Goal: Task Accomplishment & Management: Manage account settings

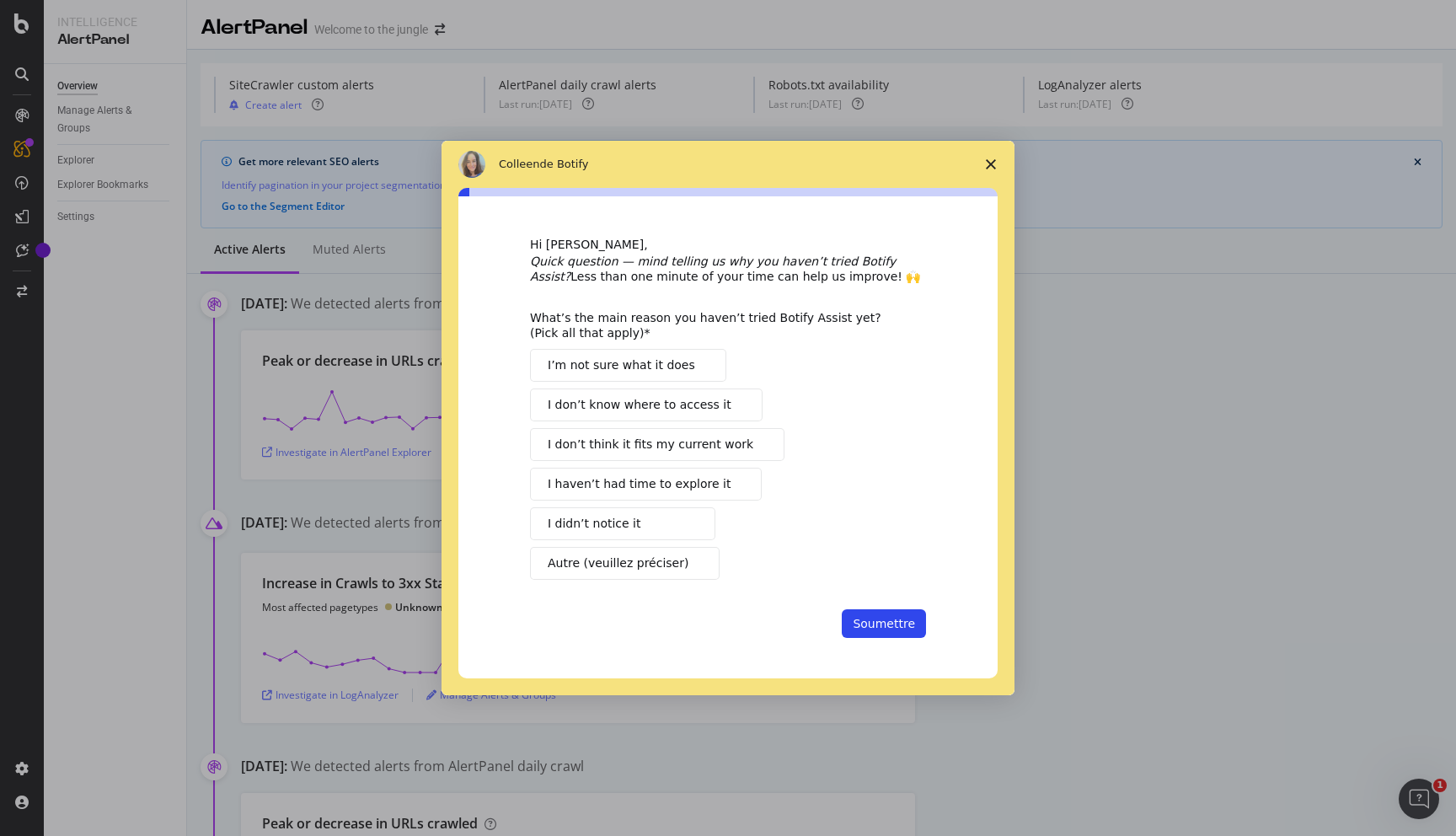
click at [664, 527] on button "I didn’t notice it" at bounding box center [622, 524] width 186 height 33
click at [870, 630] on button "Soumettre" at bounding box center [884, 623] width 84 height 28
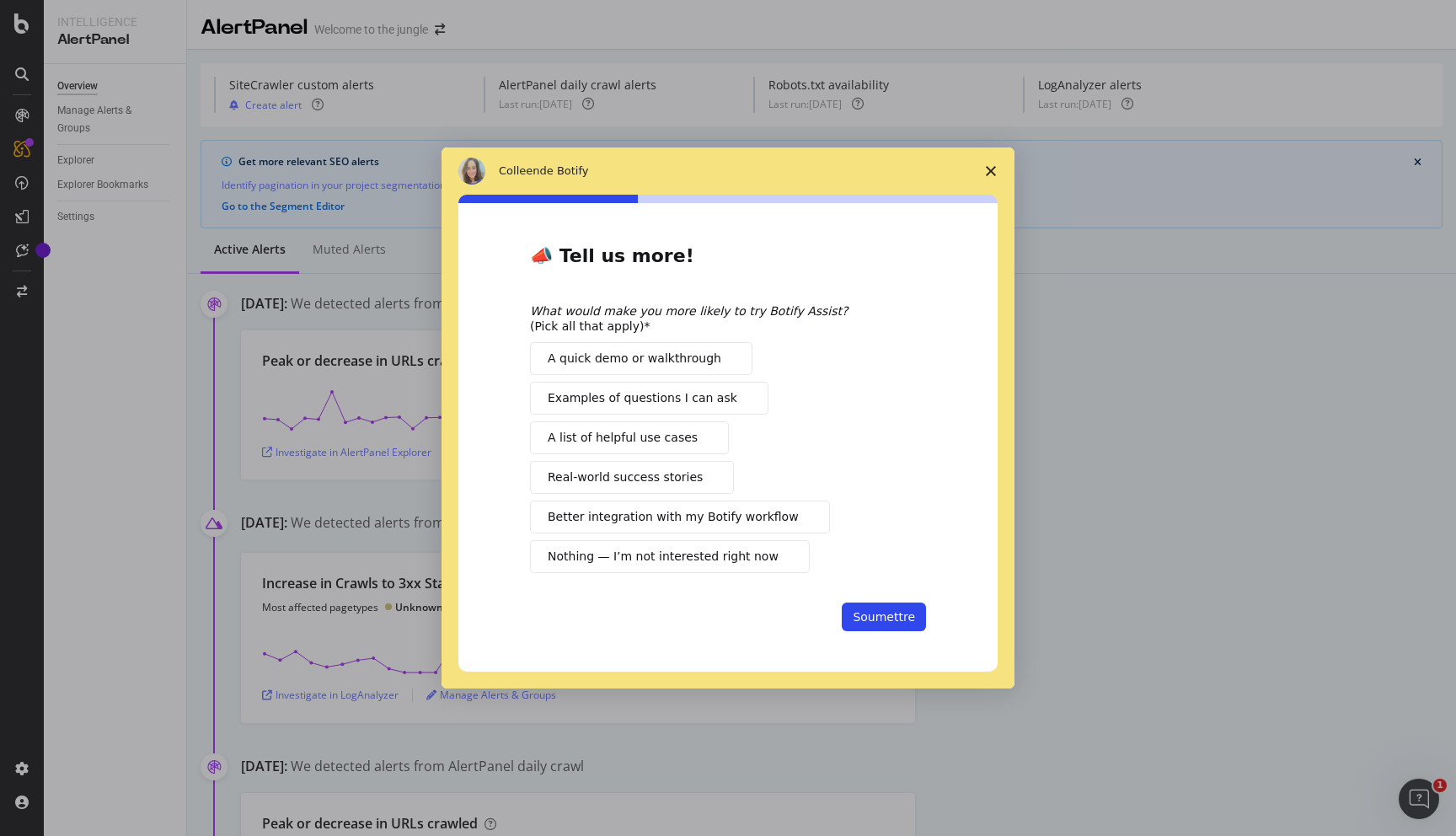
click at [718, 393] on span "Examples of questions I can ask" at bounding box center [642, 397] width 189 height 17
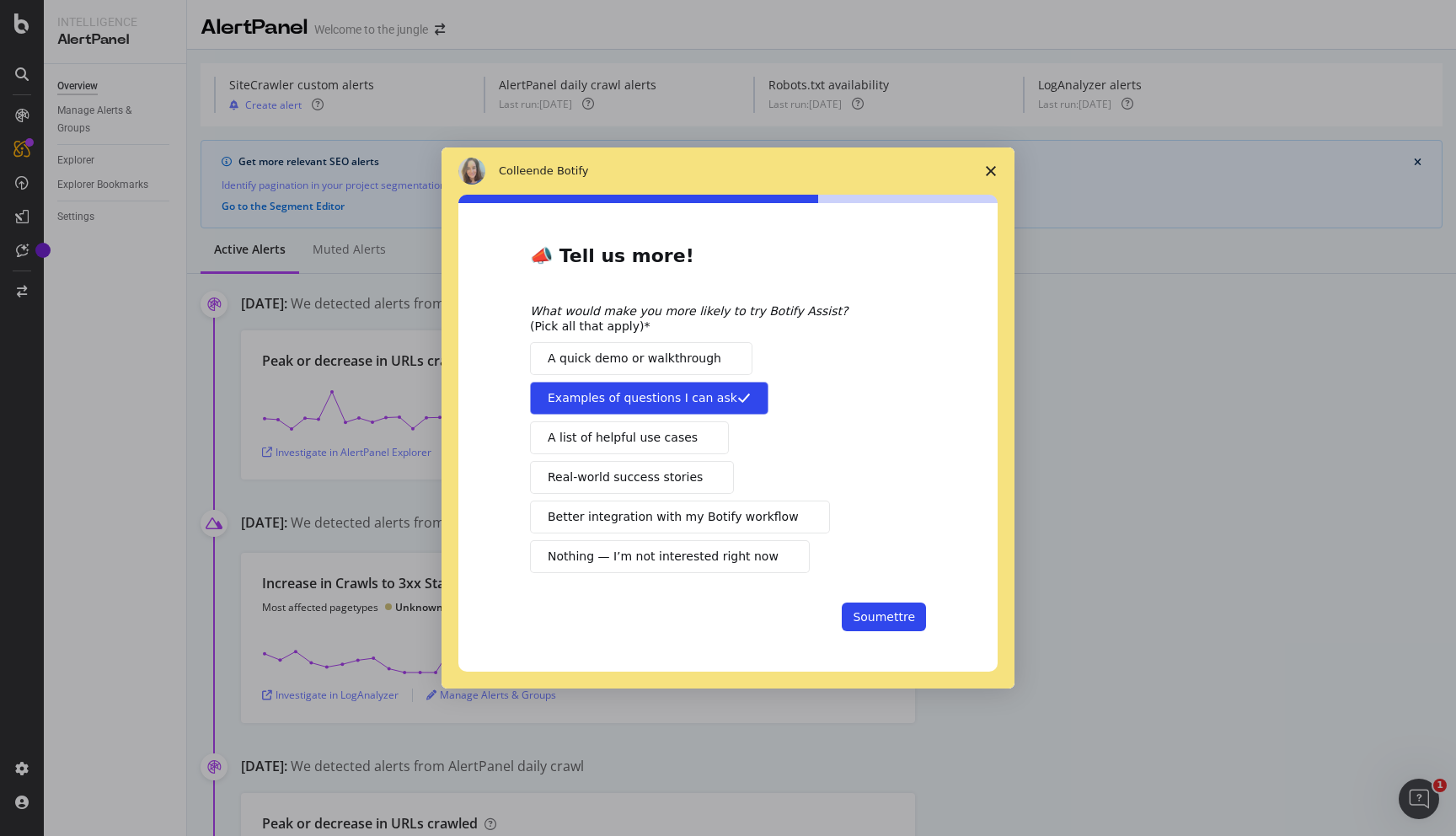
click at [698, 439] on span "Intercom Messenger" at bounding box center [705, 437] width 14 height 14
click at [862, 615] on button "Soumettre" at bounding box center [884, 616] width 84 height 28
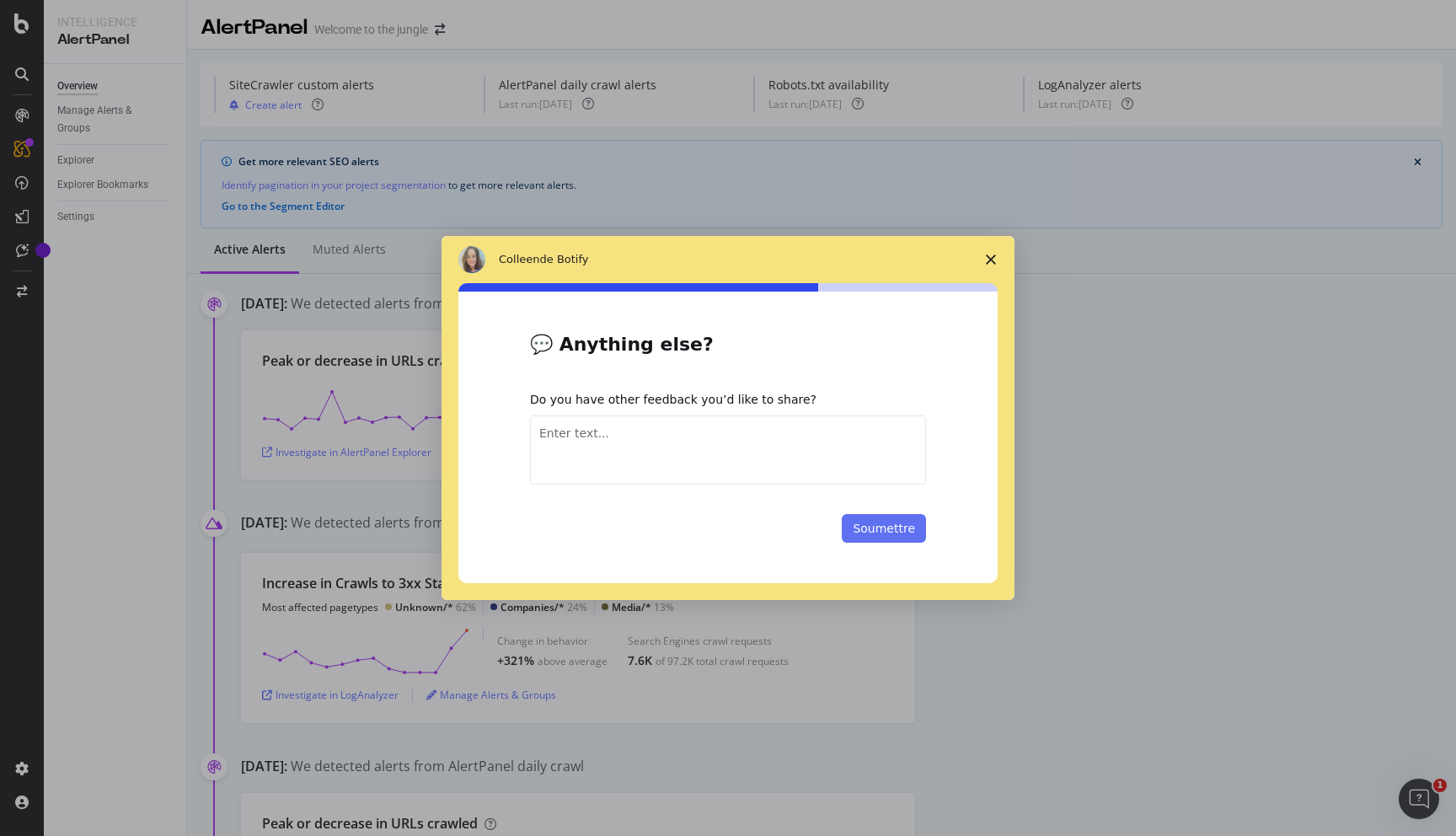
click at [887, 532] on button "Soumettre" at bounding box center [884, 528] width 84 height 28
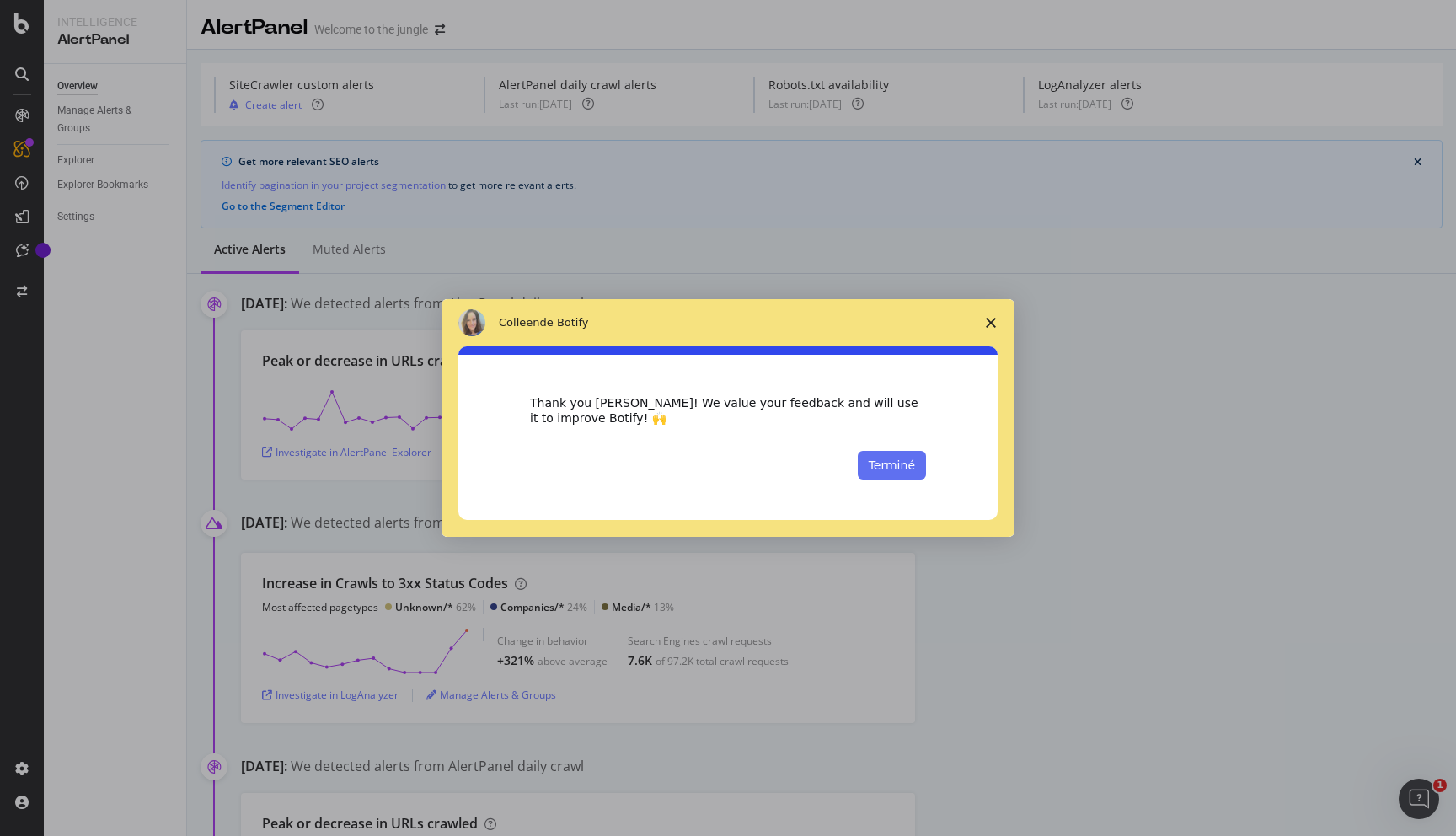
click at [908, 471] on button "Terminé" at bounding box center [892, 464] width 69 height 28
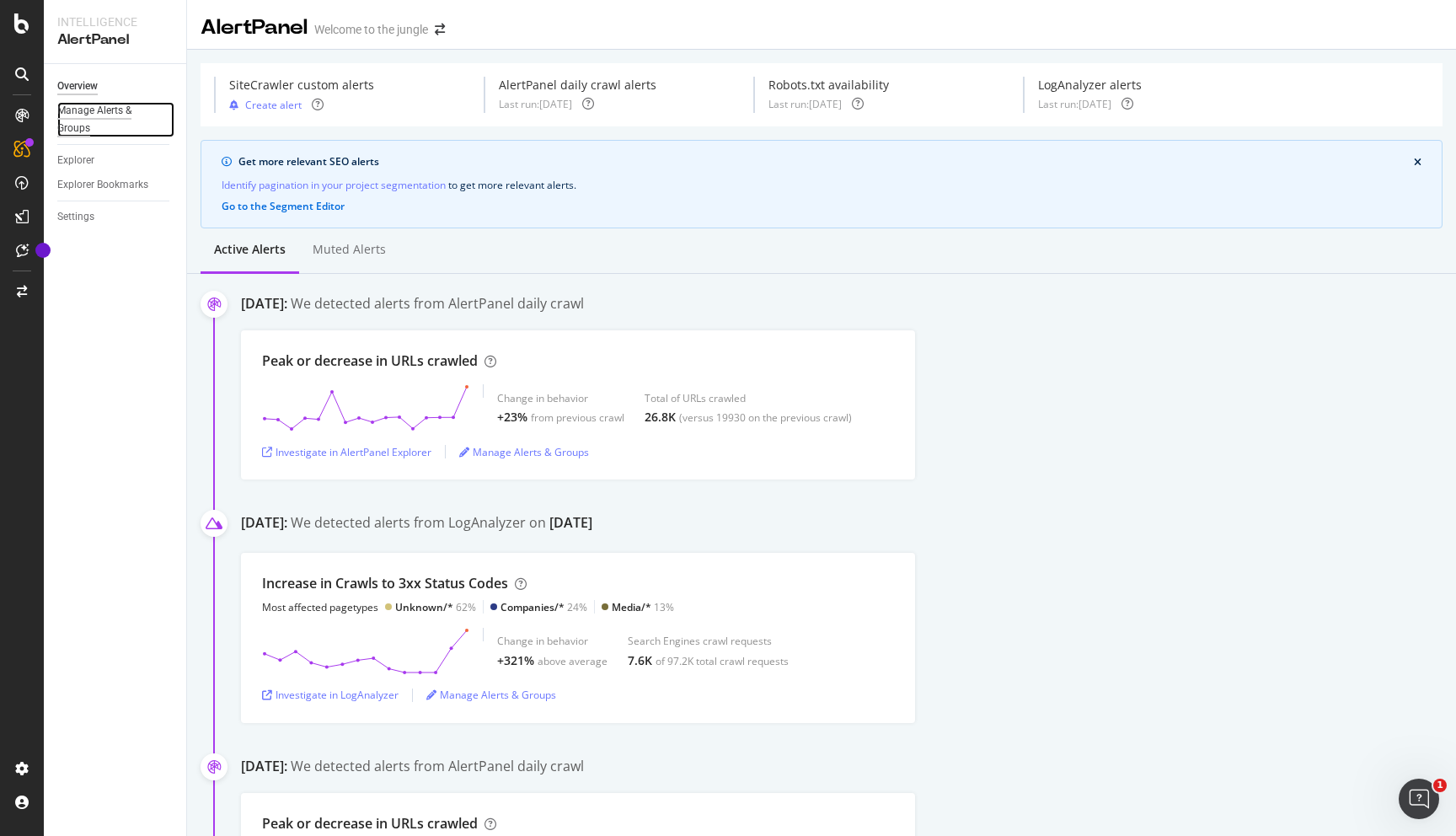
click at [119, 109] on div "Manage Alerts & Groups" at bounding box center [108, 120] width 101 height 36
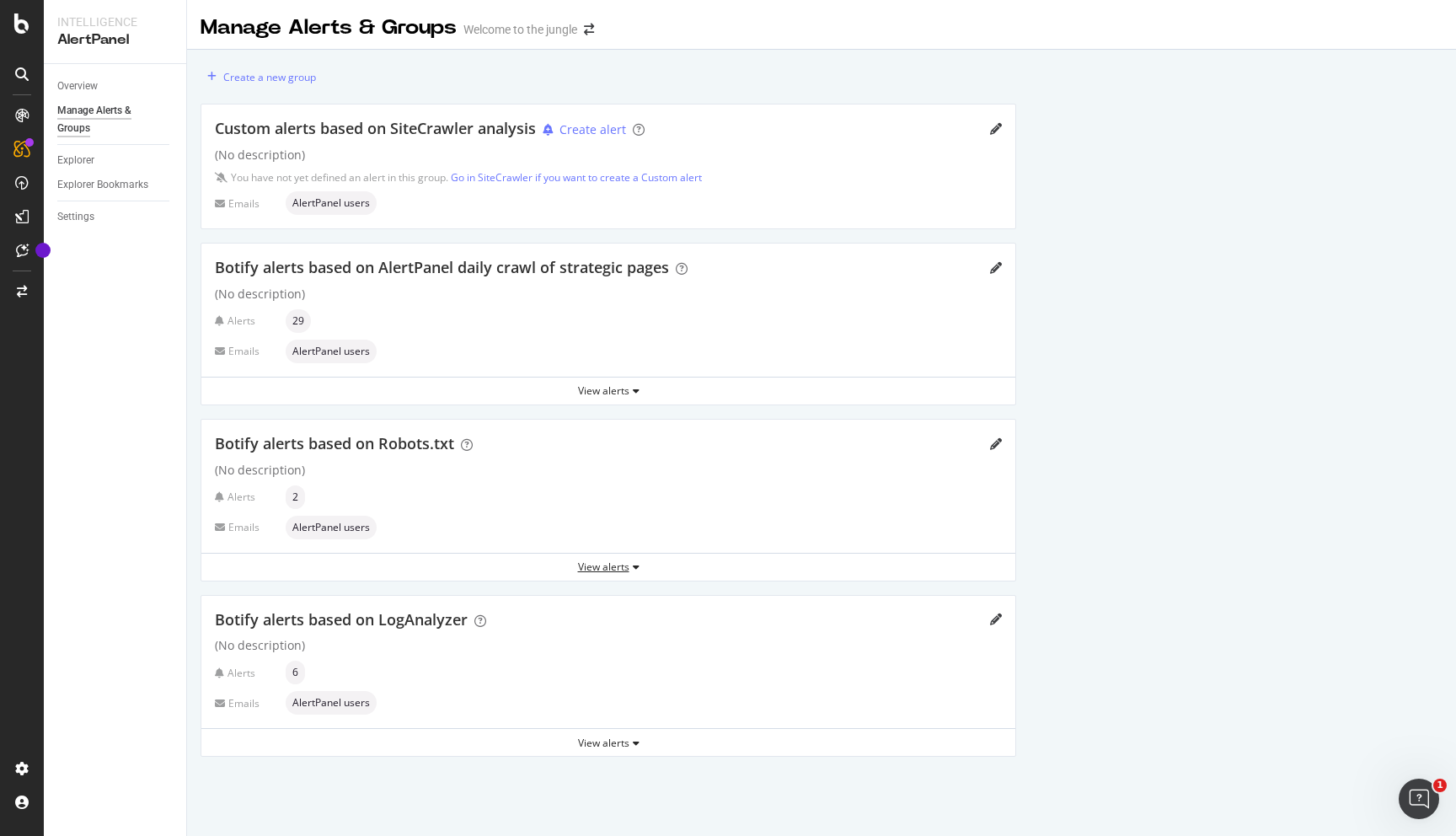
click at [439, 575] on div "View alerts" at bounding box center [608, 567] width 814 height 26
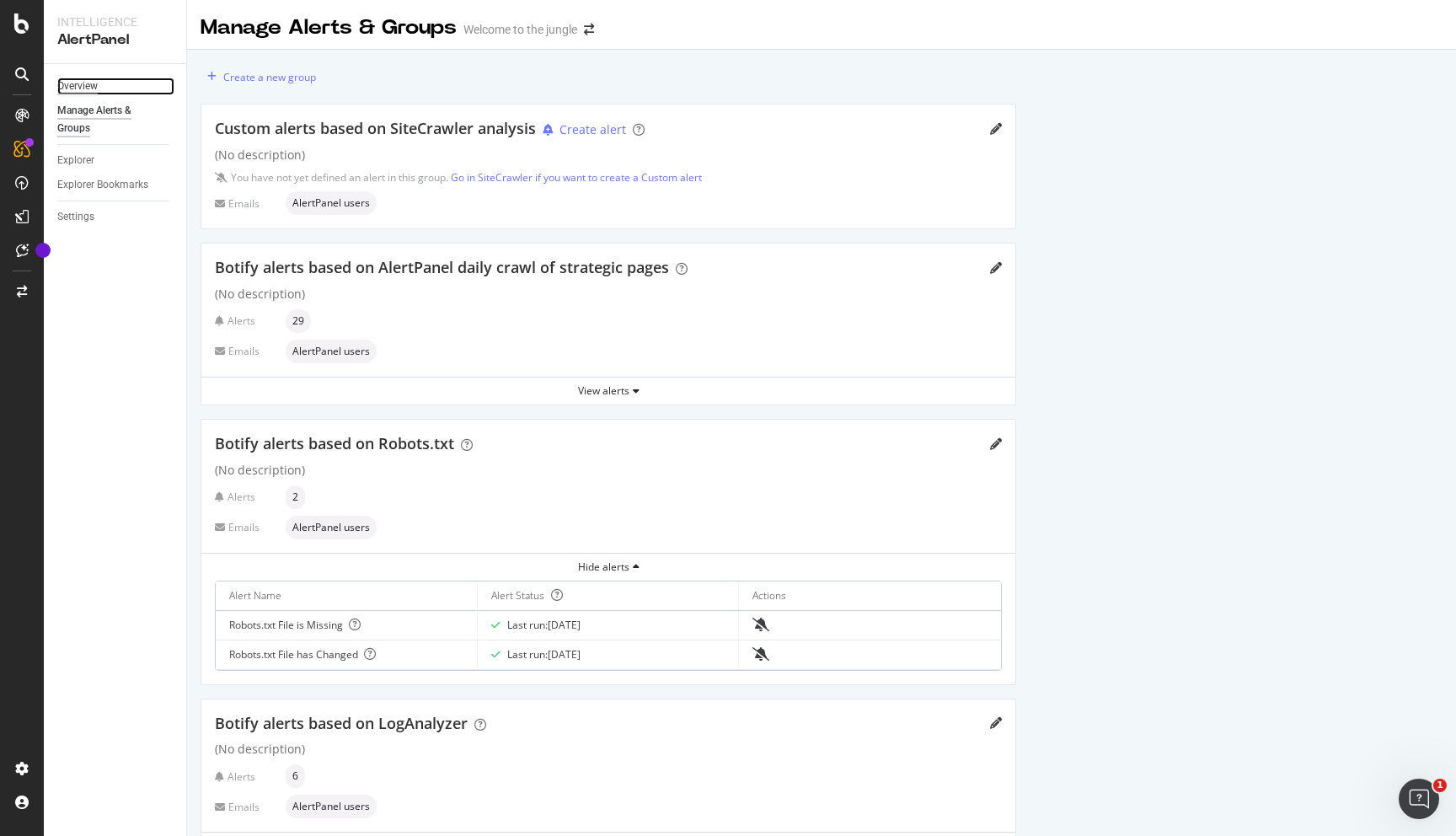
click at [82, 82] on div "Overview" at bounding box center [78, 86] width 40 height 17
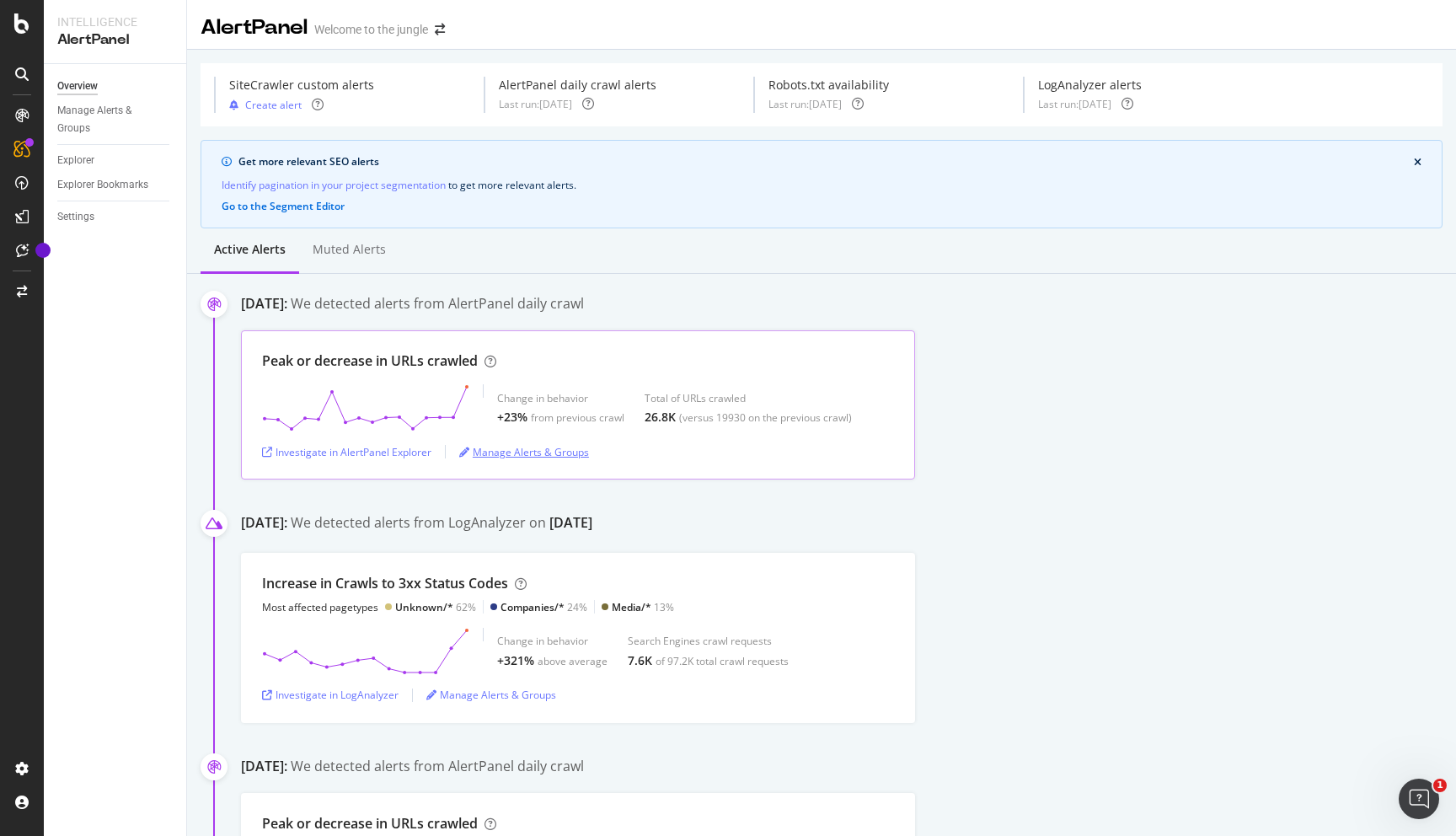
click at [579, 455] on div "Manage Alerts & Groups" at bounding box center [525, 452] width 130 height 15
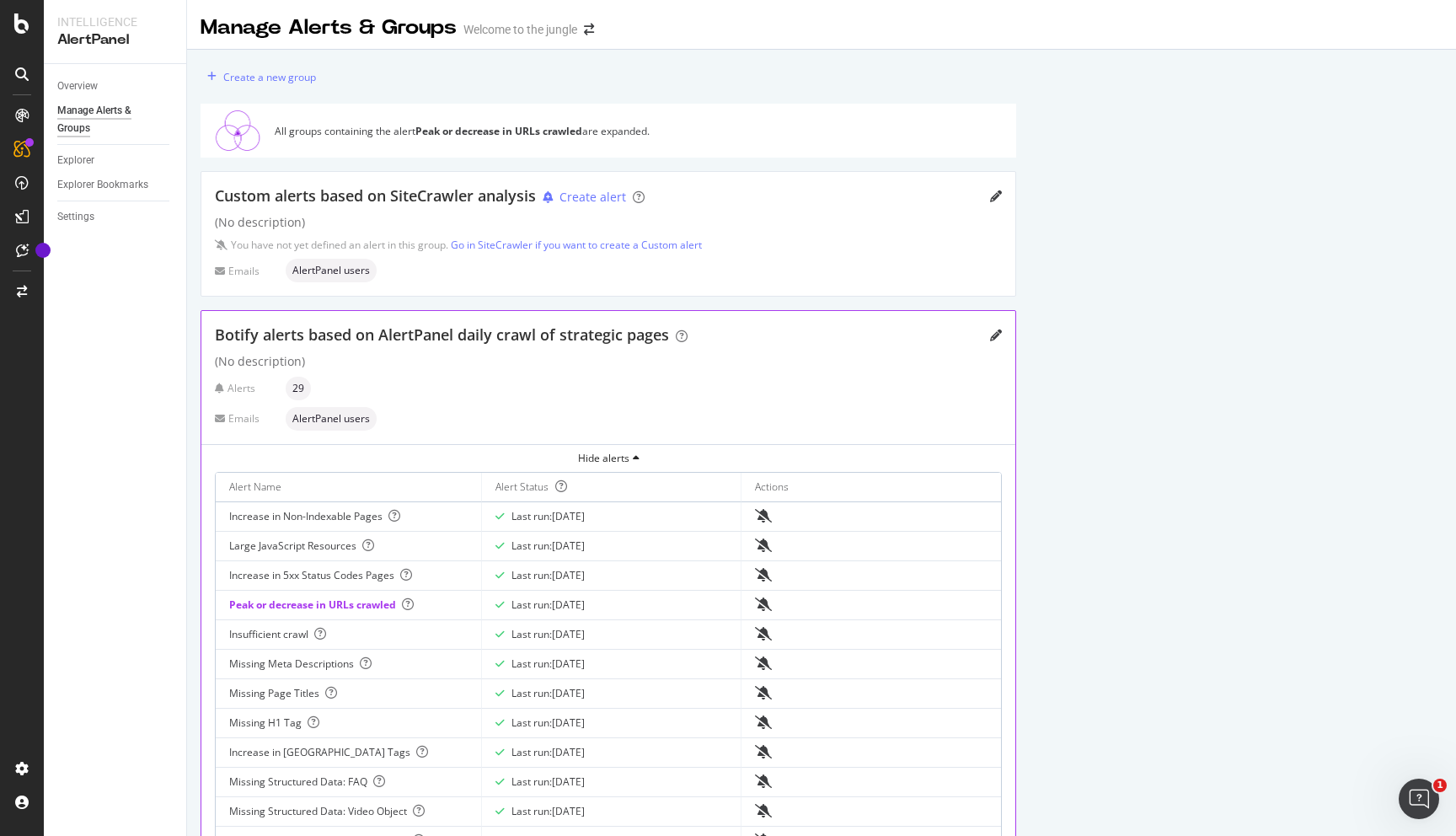
click at [338, 418] on span "AlertPanel users" at bounding box center [331, 418] width 78 height 10
click at [724, 460] on div "Hide alerts" at bounding box center [608, 458] width 814 height 15
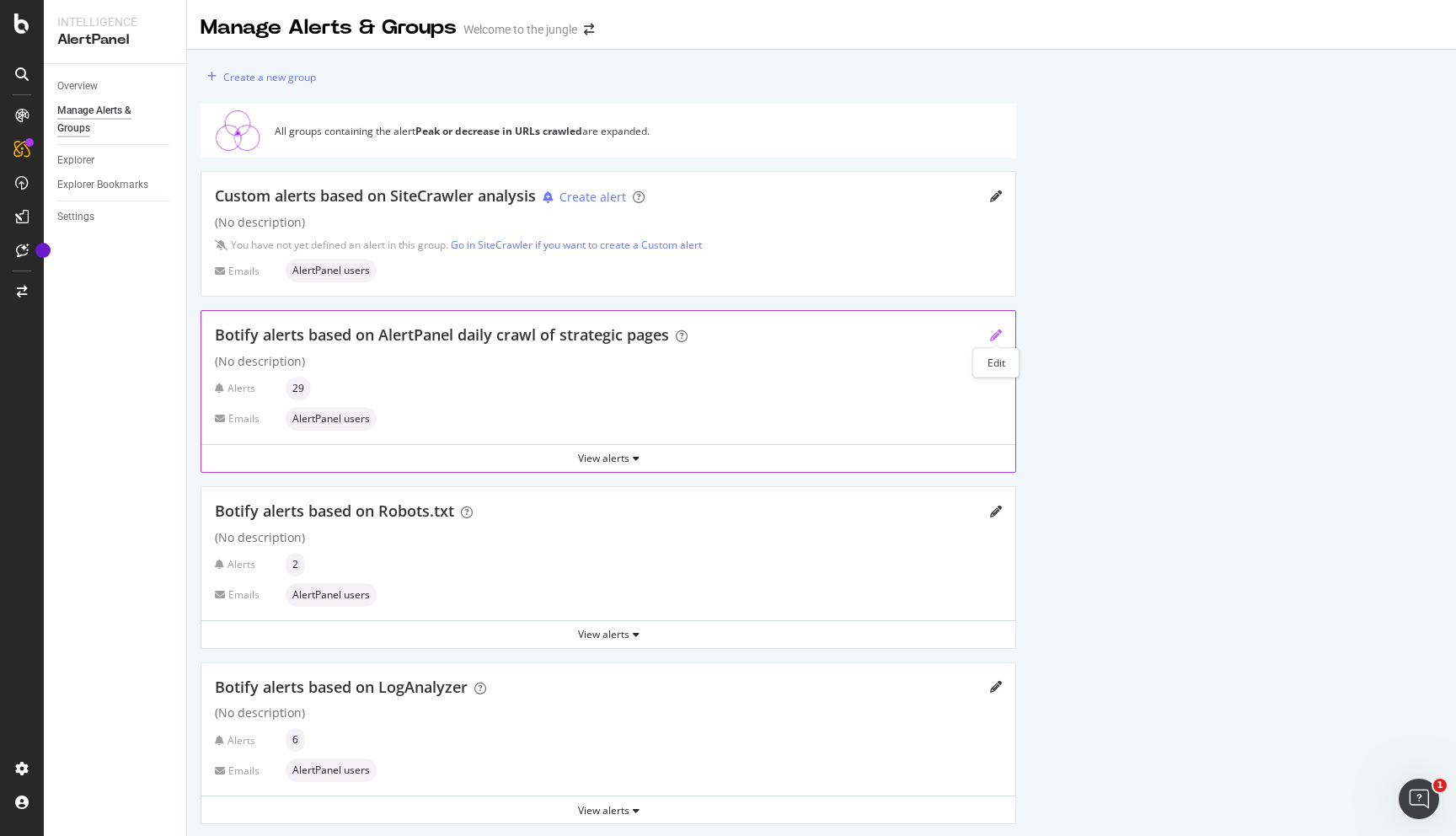
click at [994, 333] on icon "pencil" at bounding box center [996, 335] width 12 height 12
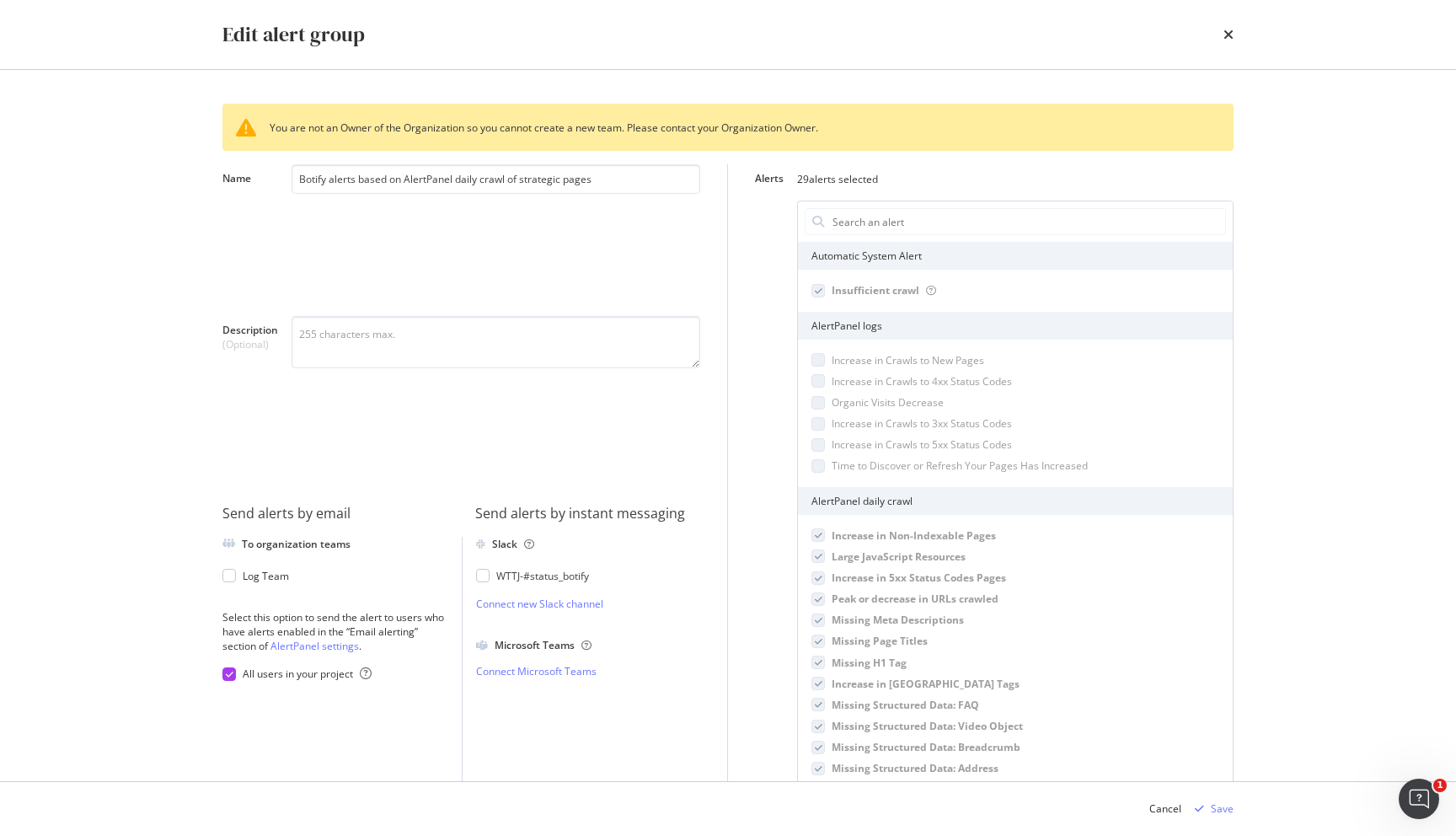
scroll to position [34, 0]
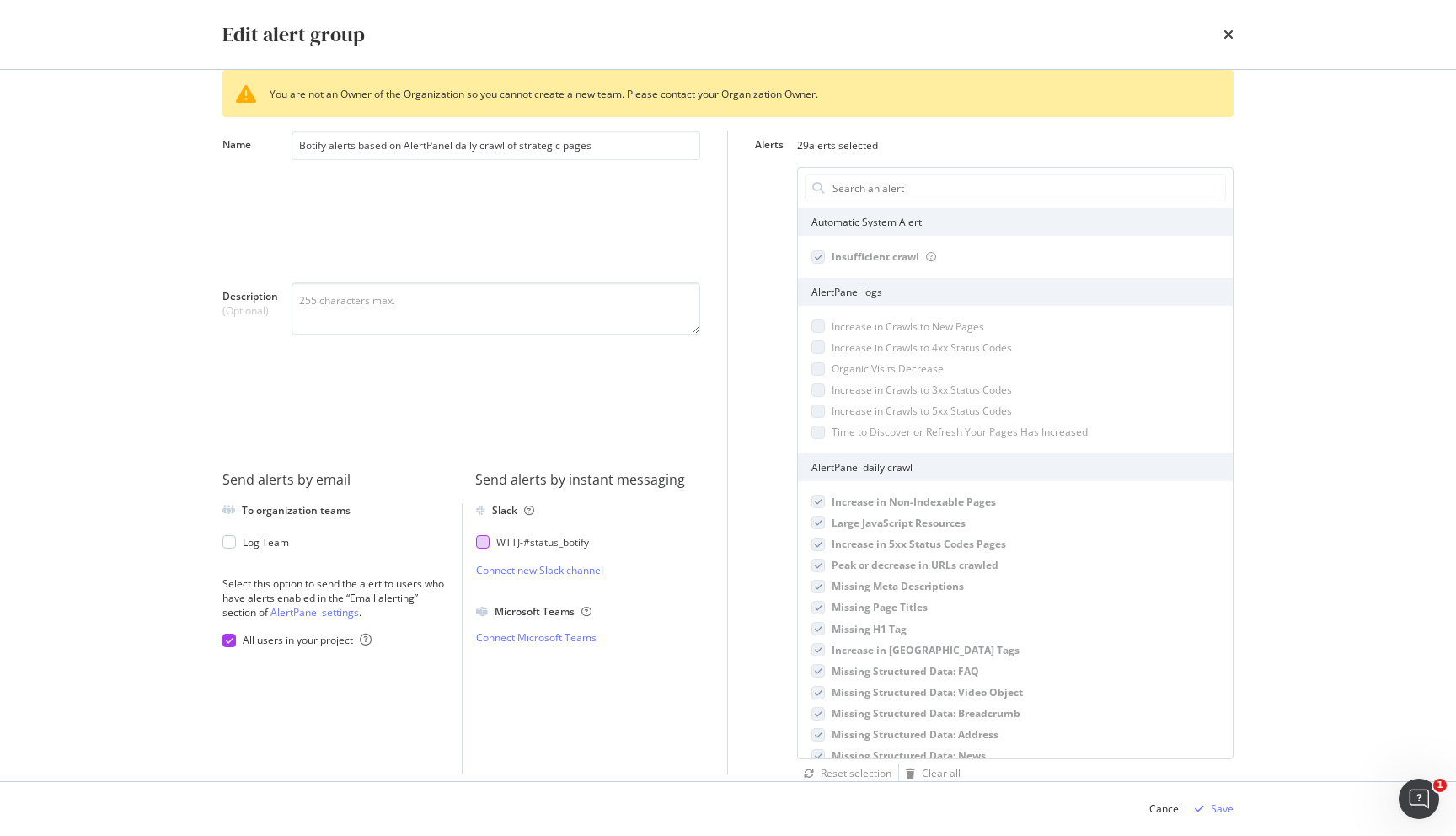
click at [549, 545] on div "WTTJ - #status_botify" at bounding box center [542, 543] width 92 height 15
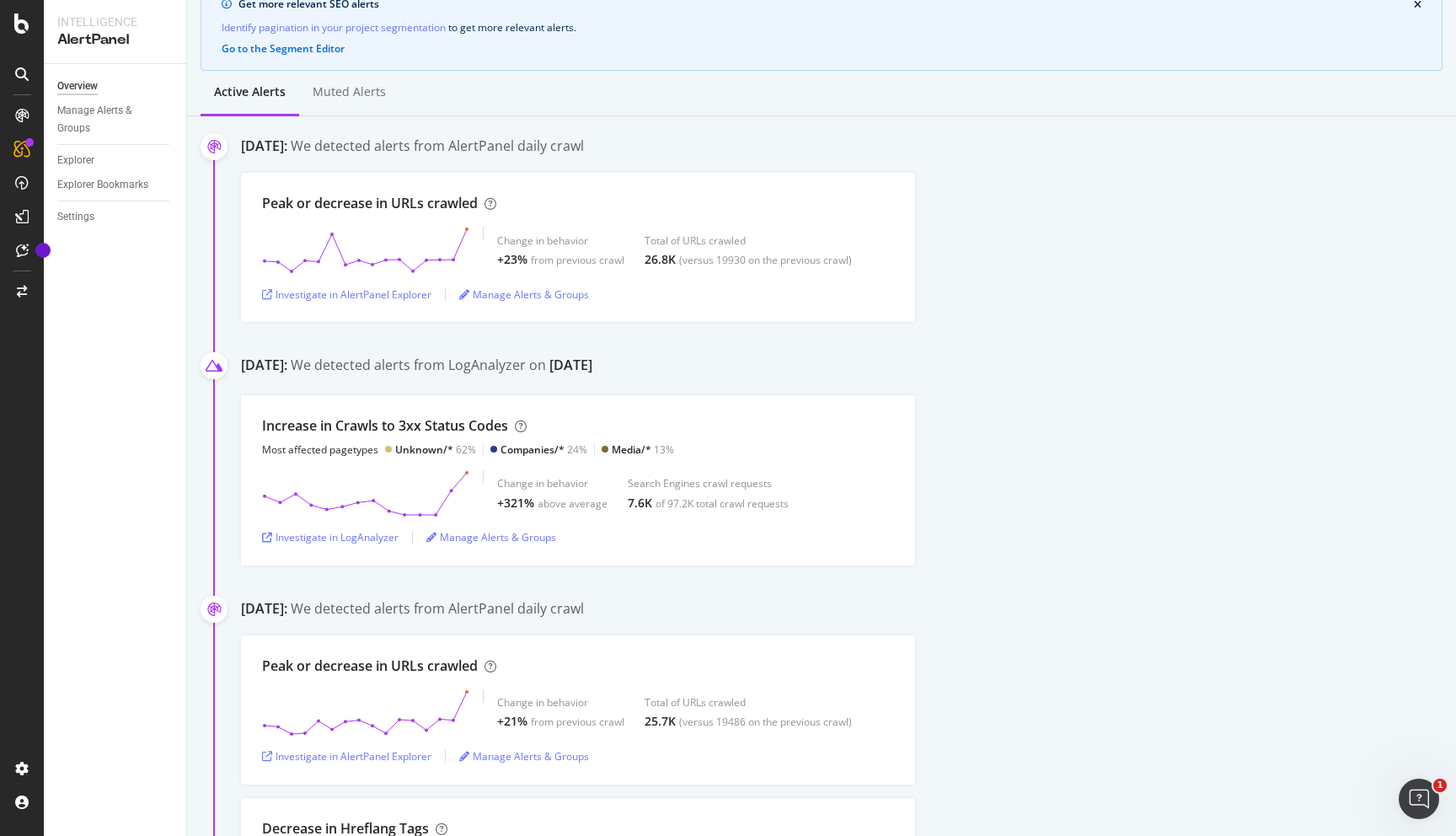
scroll to position [164, 0]
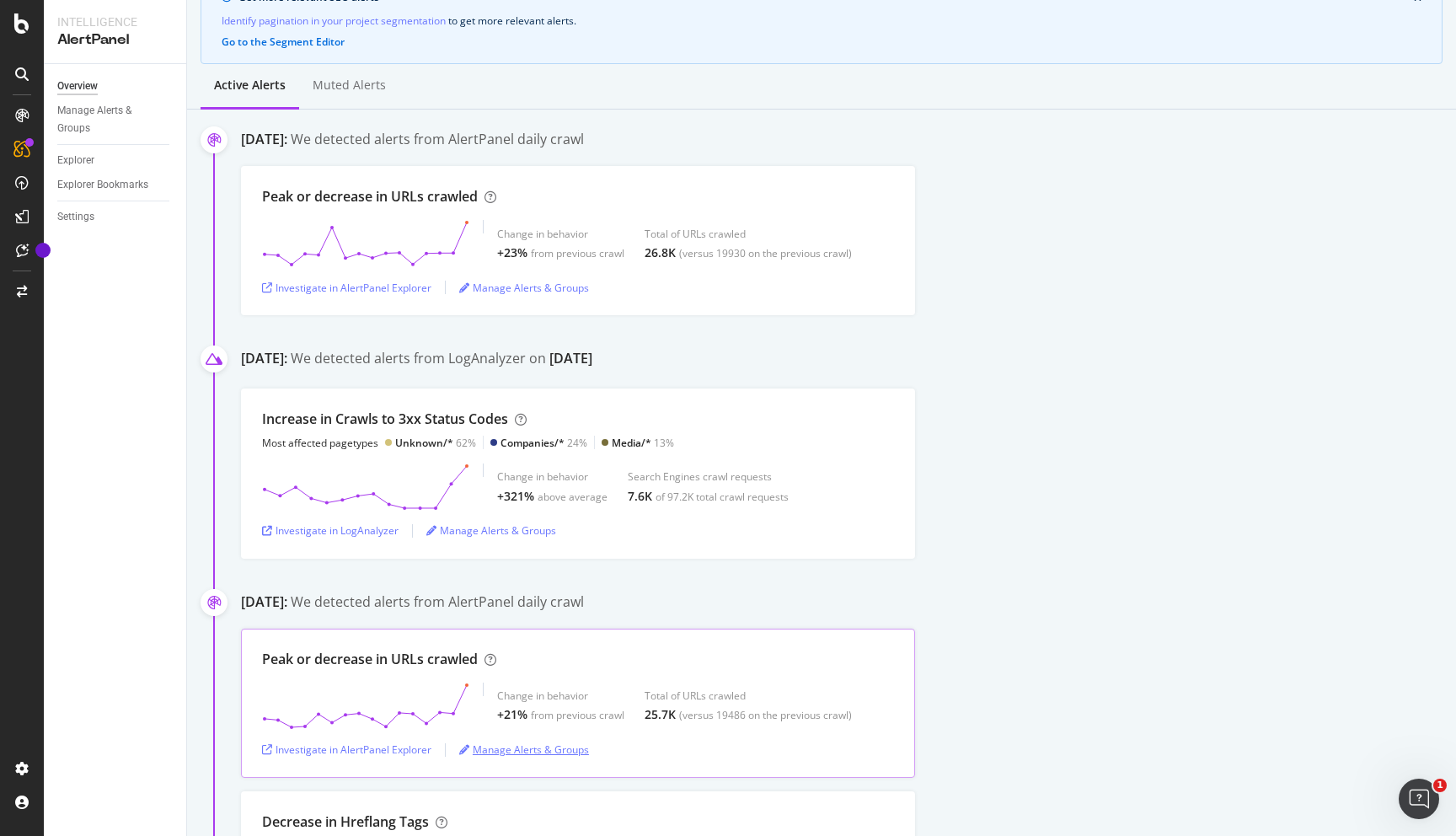
click at [560, 746] on div "Manage Alerts & Groups" at bounding box center [525, 749] width 130 height 15
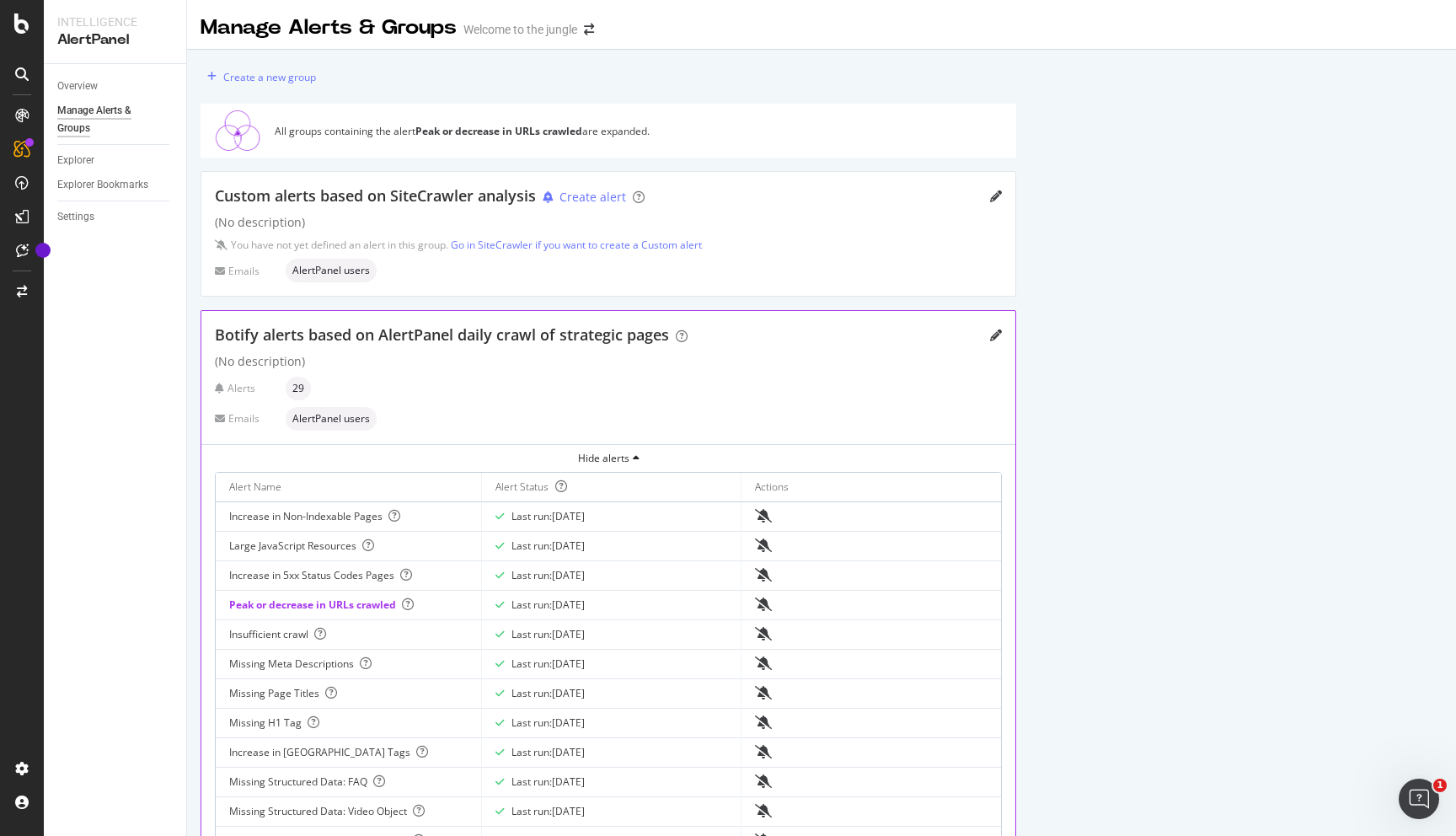
click at [1005, 332] on div "Botify alerts based on AlertPanel daily crawl of strategic pages (No descriptio…" at bounding box center [608, 377] width 814 height 133
click at [996, 335] on icon "pencil" at bounding box center [996, 335] width 12 height 12
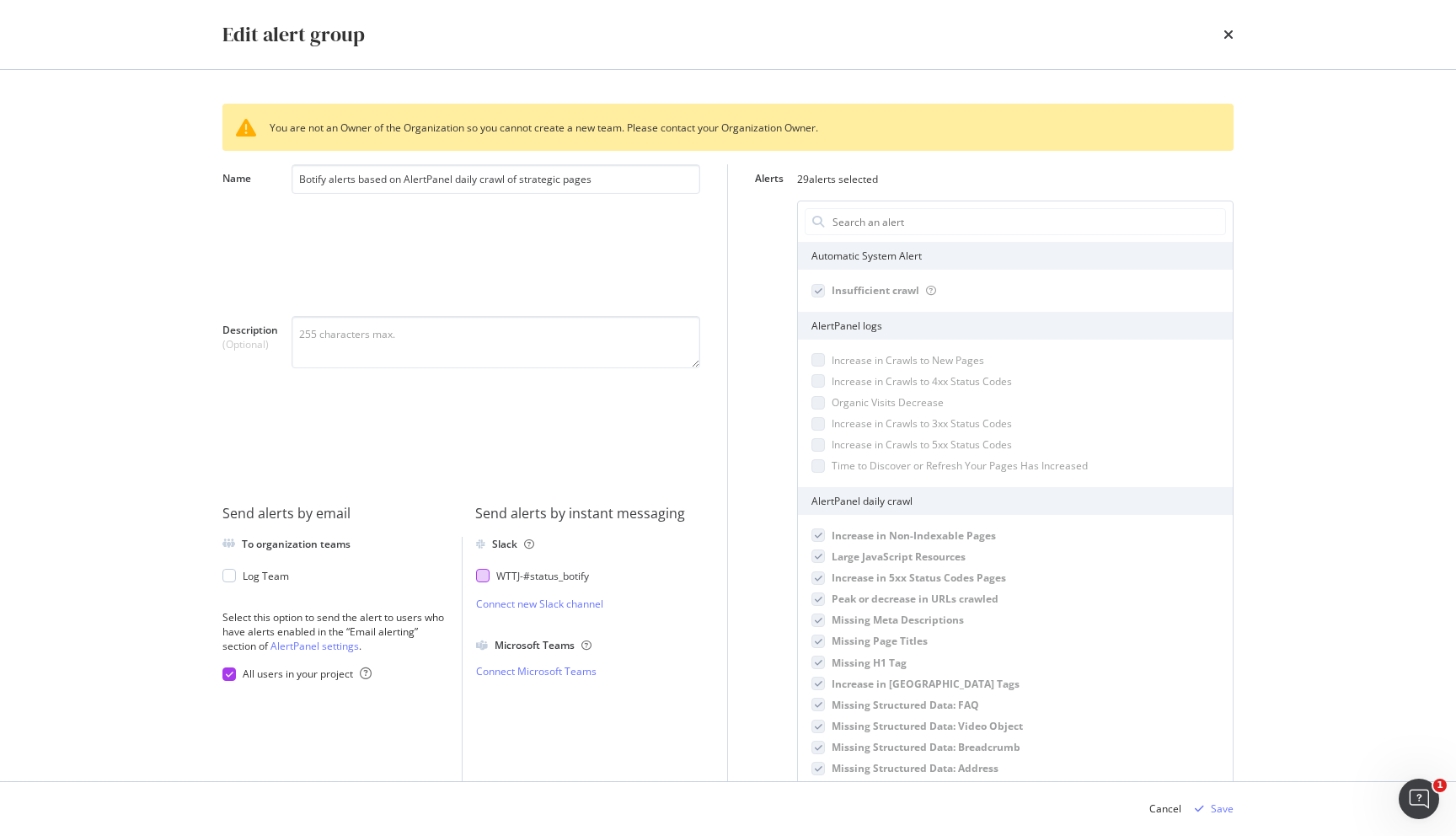
click at [588, 576] on div "WTTJ - #status_botify" at bounding box center [542, 576] width 92 height 15
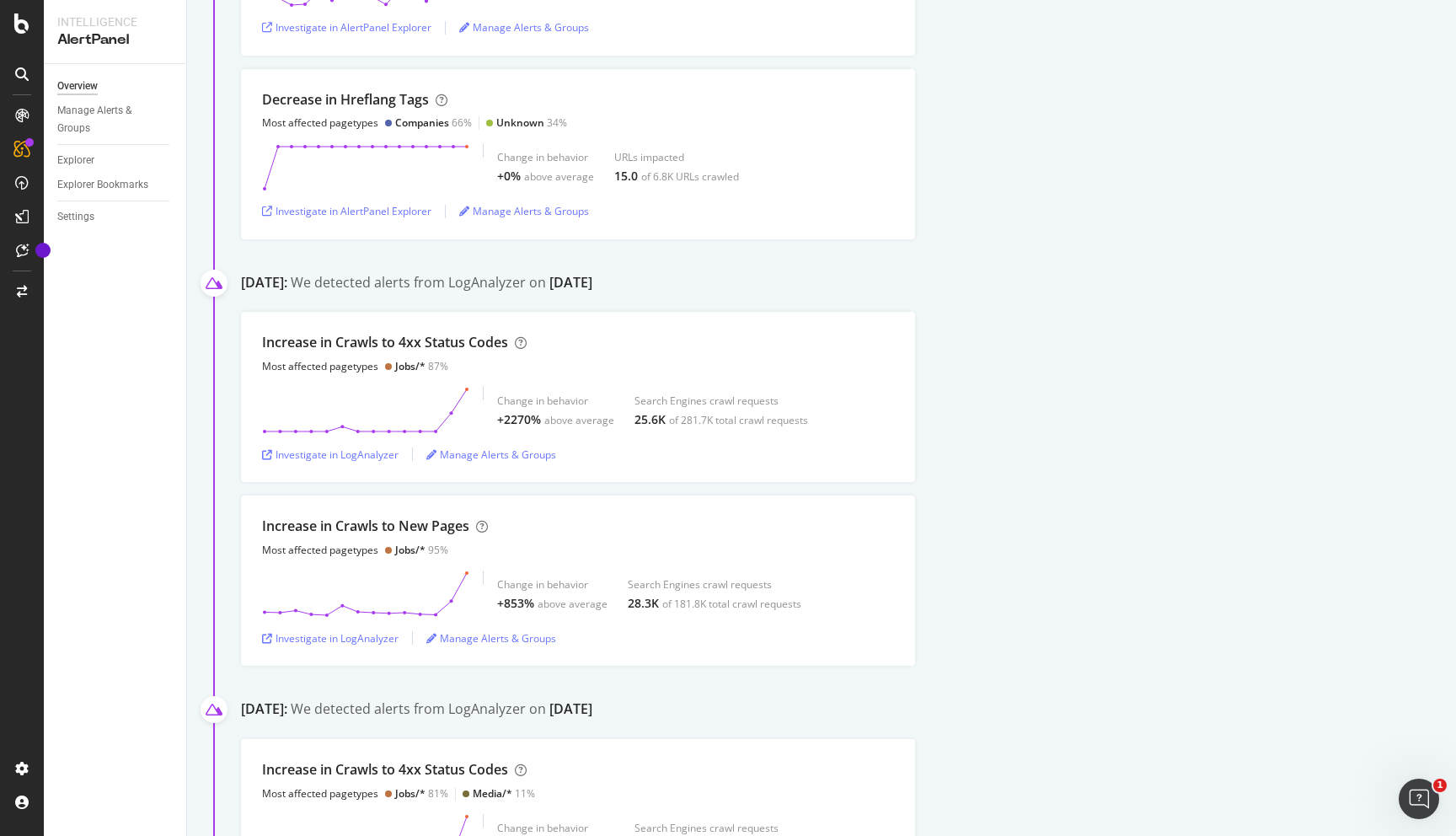
scroll to position [896, 0]
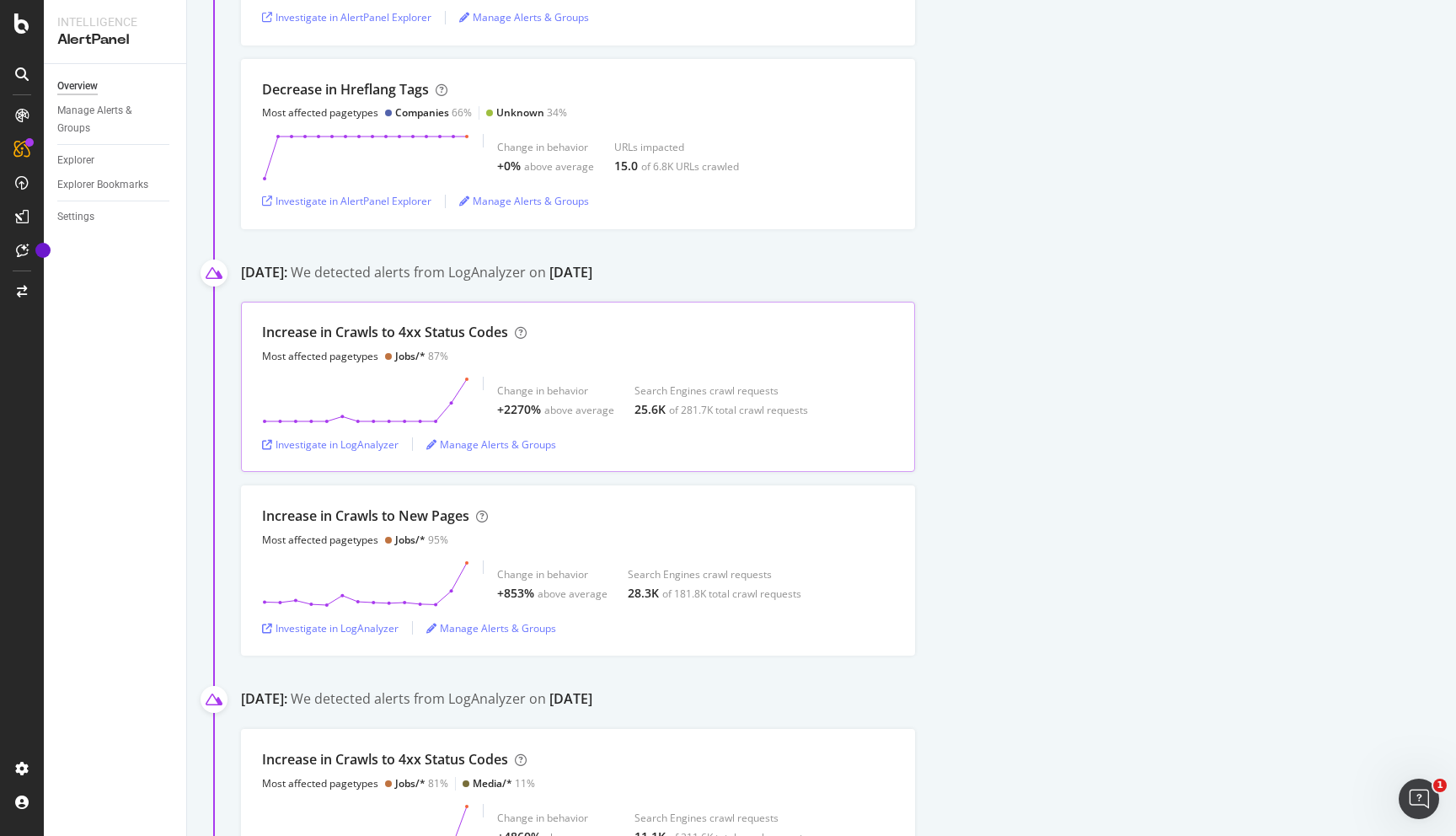
click at [882, 328] on div "Increase in Crawls to 4xx Status Codes Most affected pagetypes Jobs/* 87%" at bounding box center [579, 343] width 632 height 40
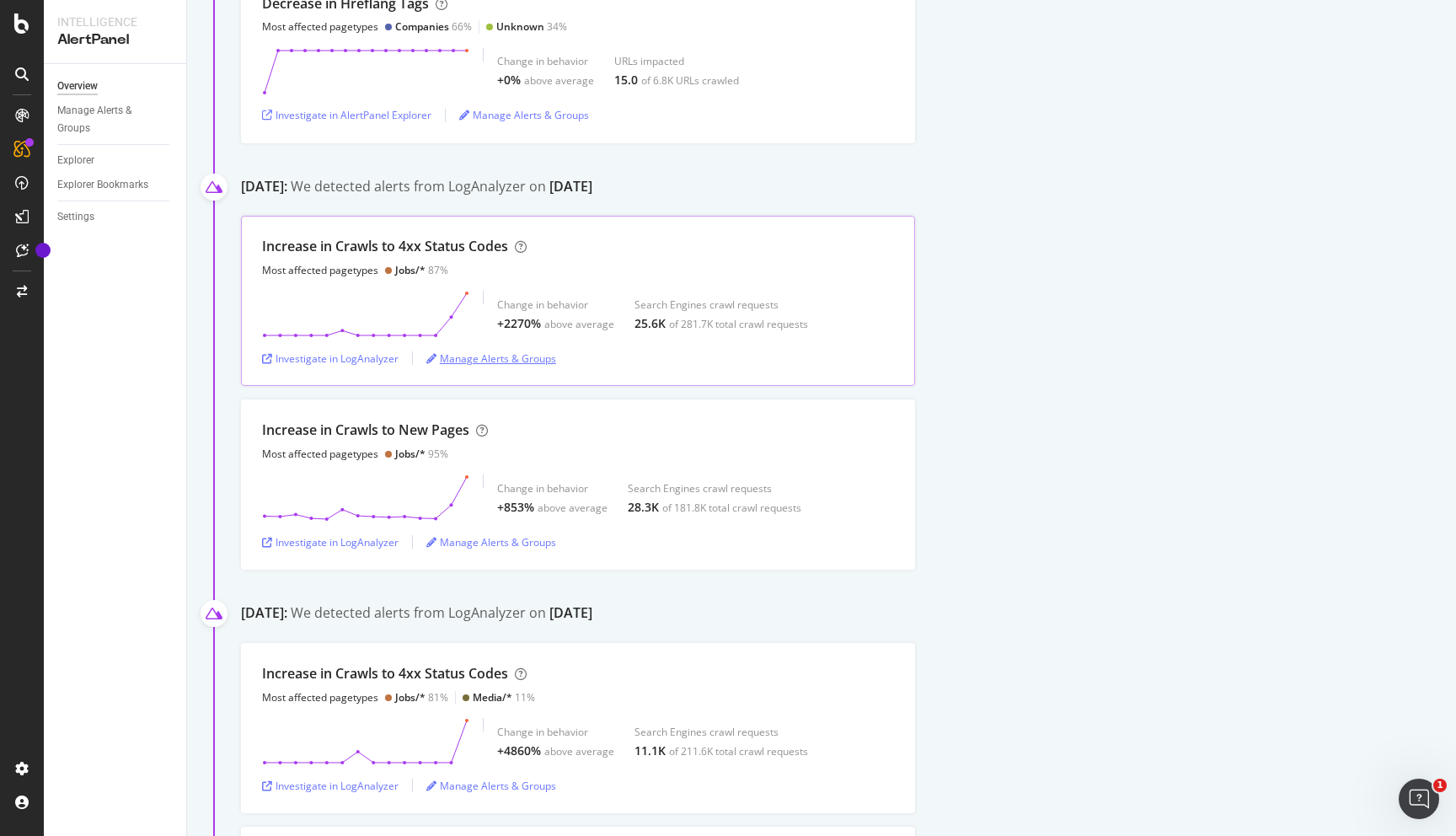
scroll to position [985, 0]
click at [525, 355] on div "Manage Alerts & Groups" at bounding box center [492, 356] width 130 height 15
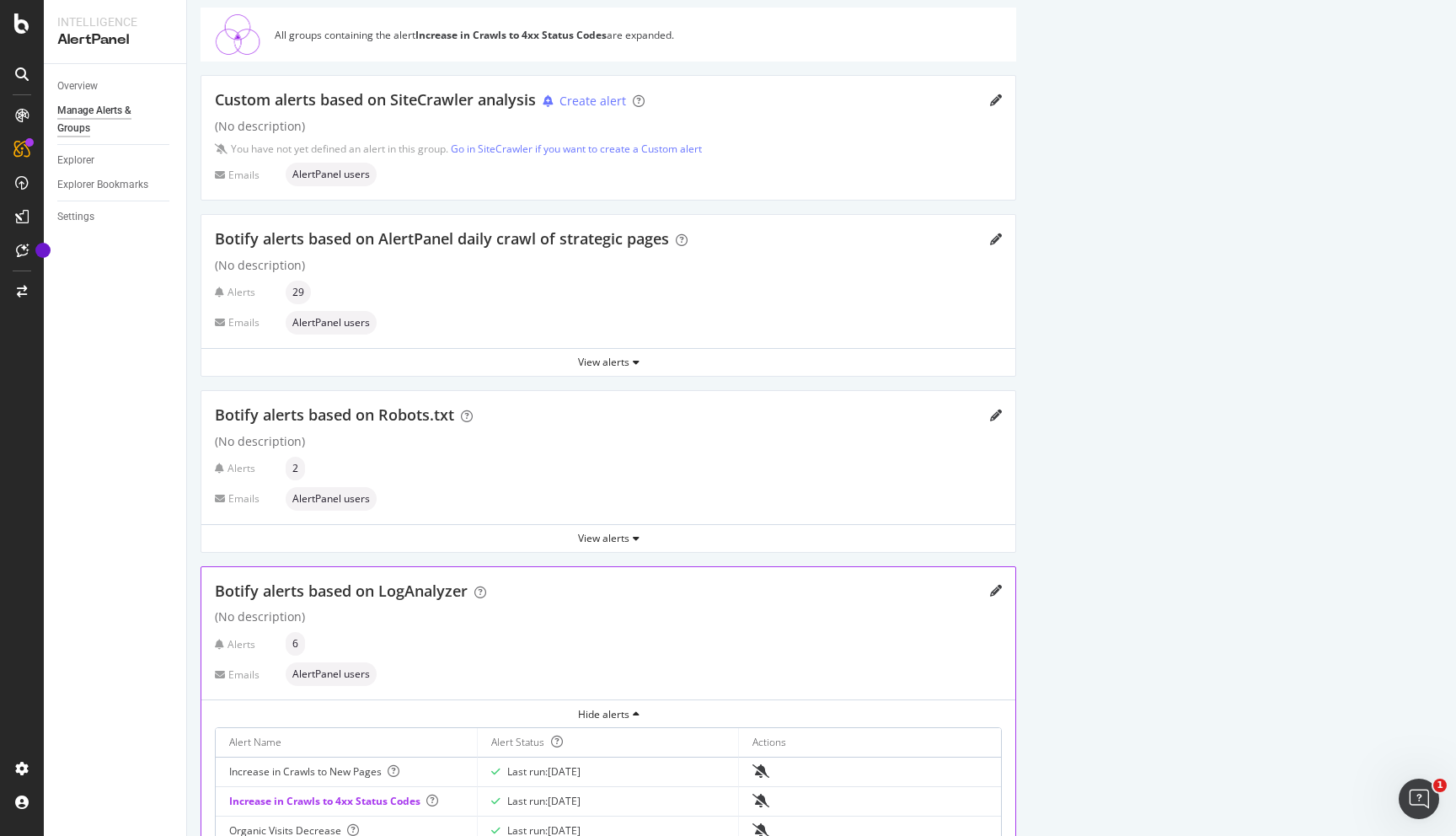
scroll to position [252, 0]
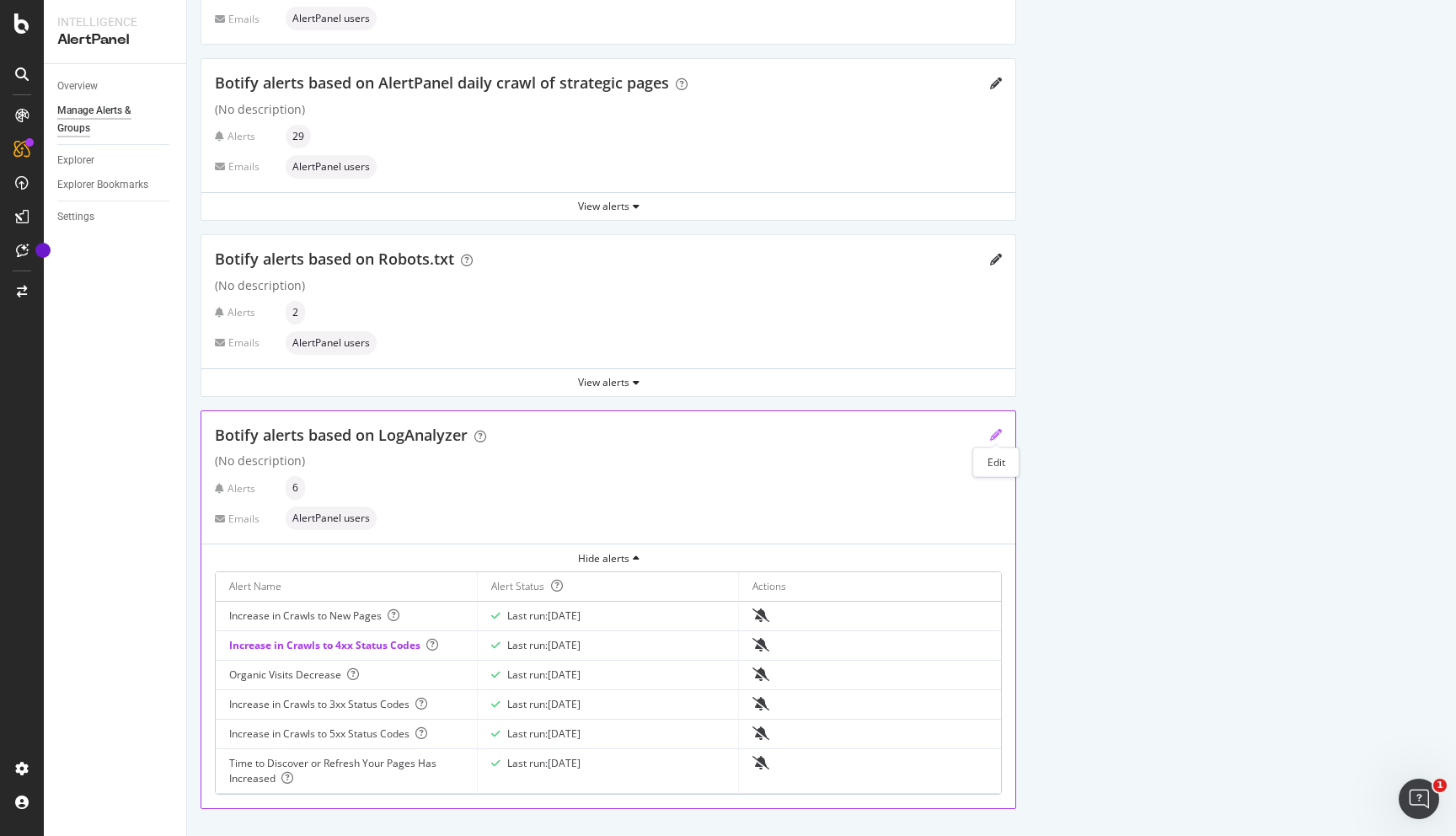
click at [994, 433] on icon "pencil" at bounding box center [996, 434] width 12 height 12
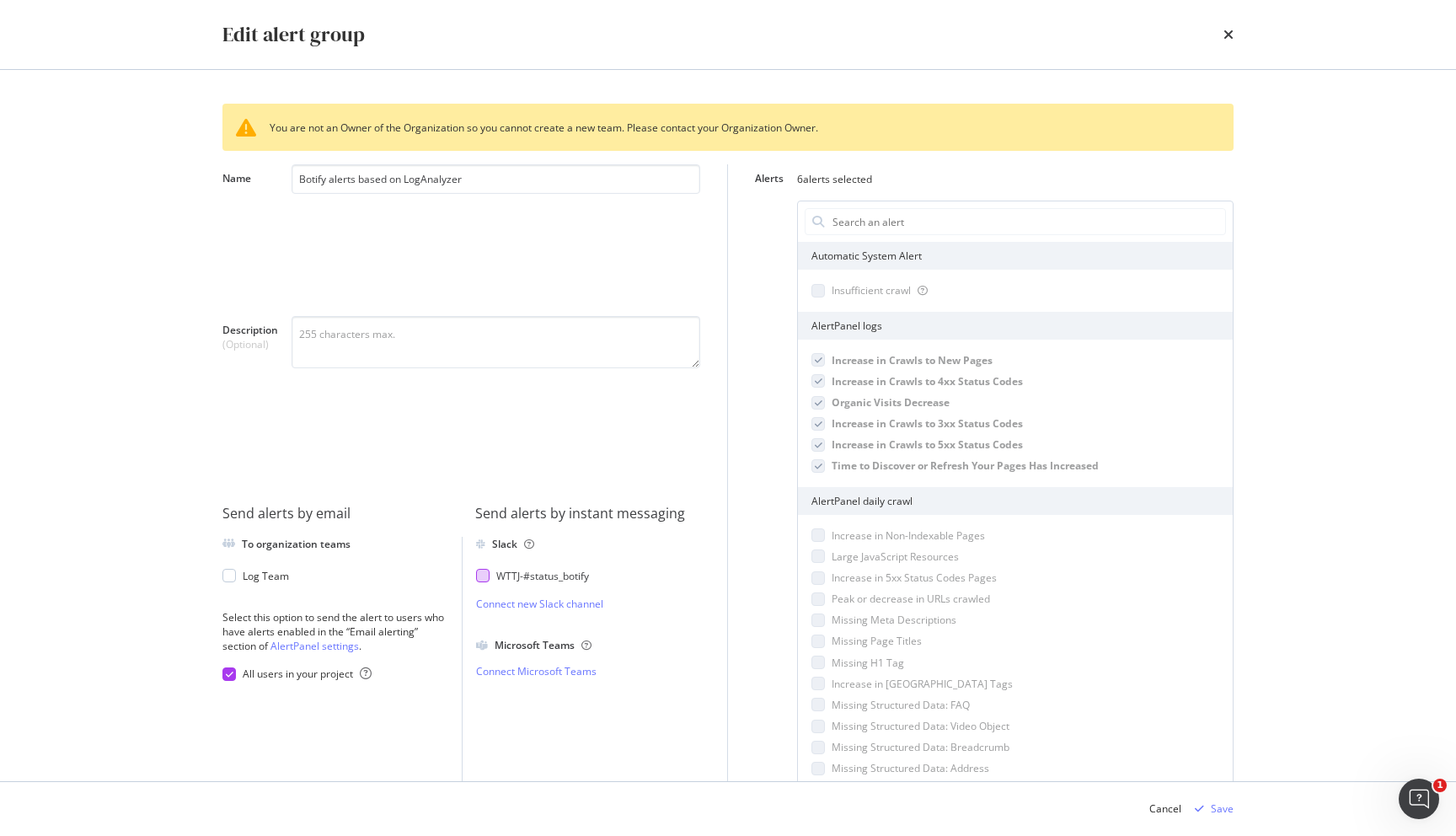
click at [557, 578] on div "WTTJ - #status_botify" at bounding box center [542, 576] width 92 height 15
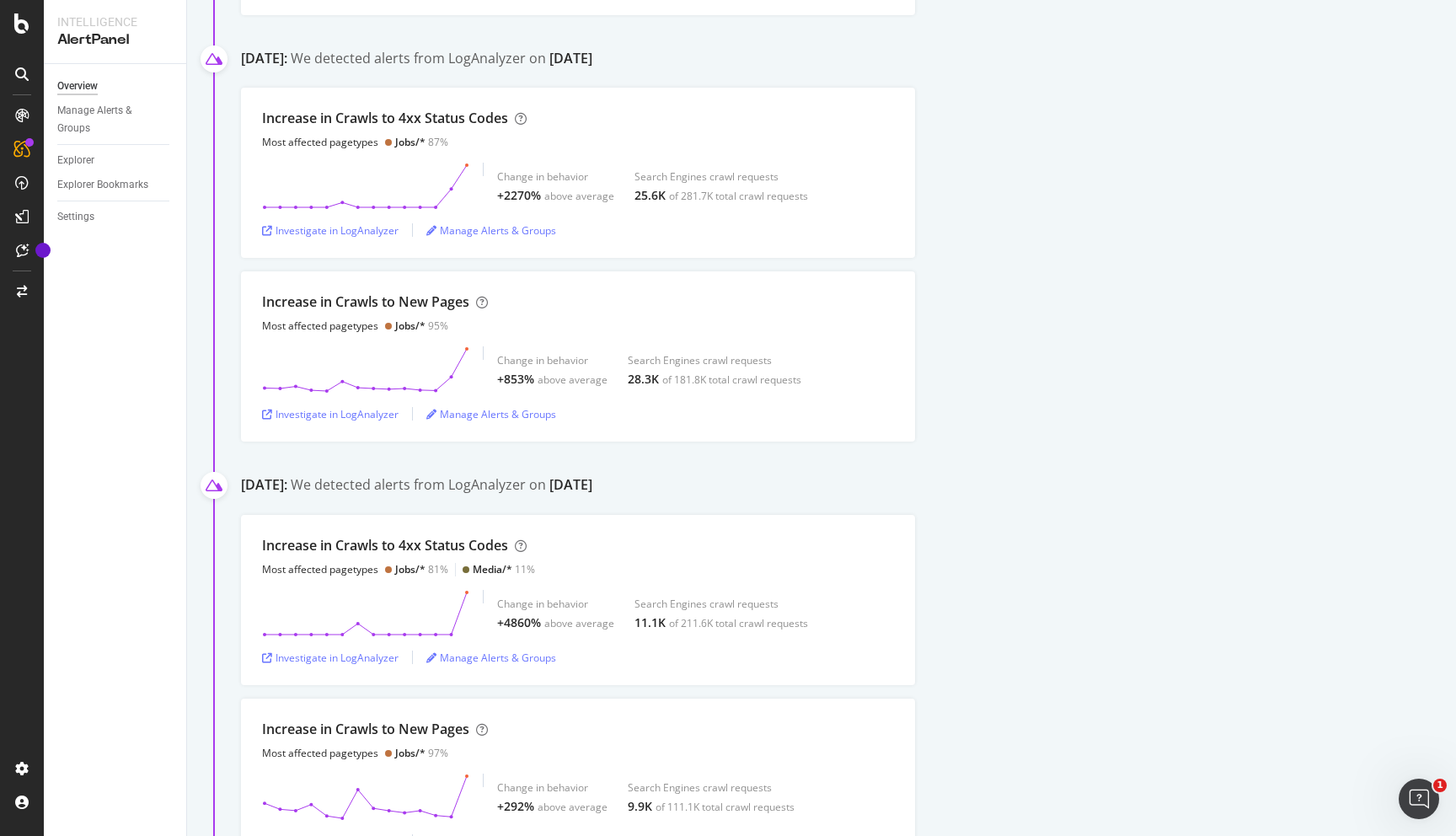
scroll to position [1113, 0]
click at [503, 411] on div "Manage Alerts & Groups" at bounding box center [492, 412] width 130 height 15
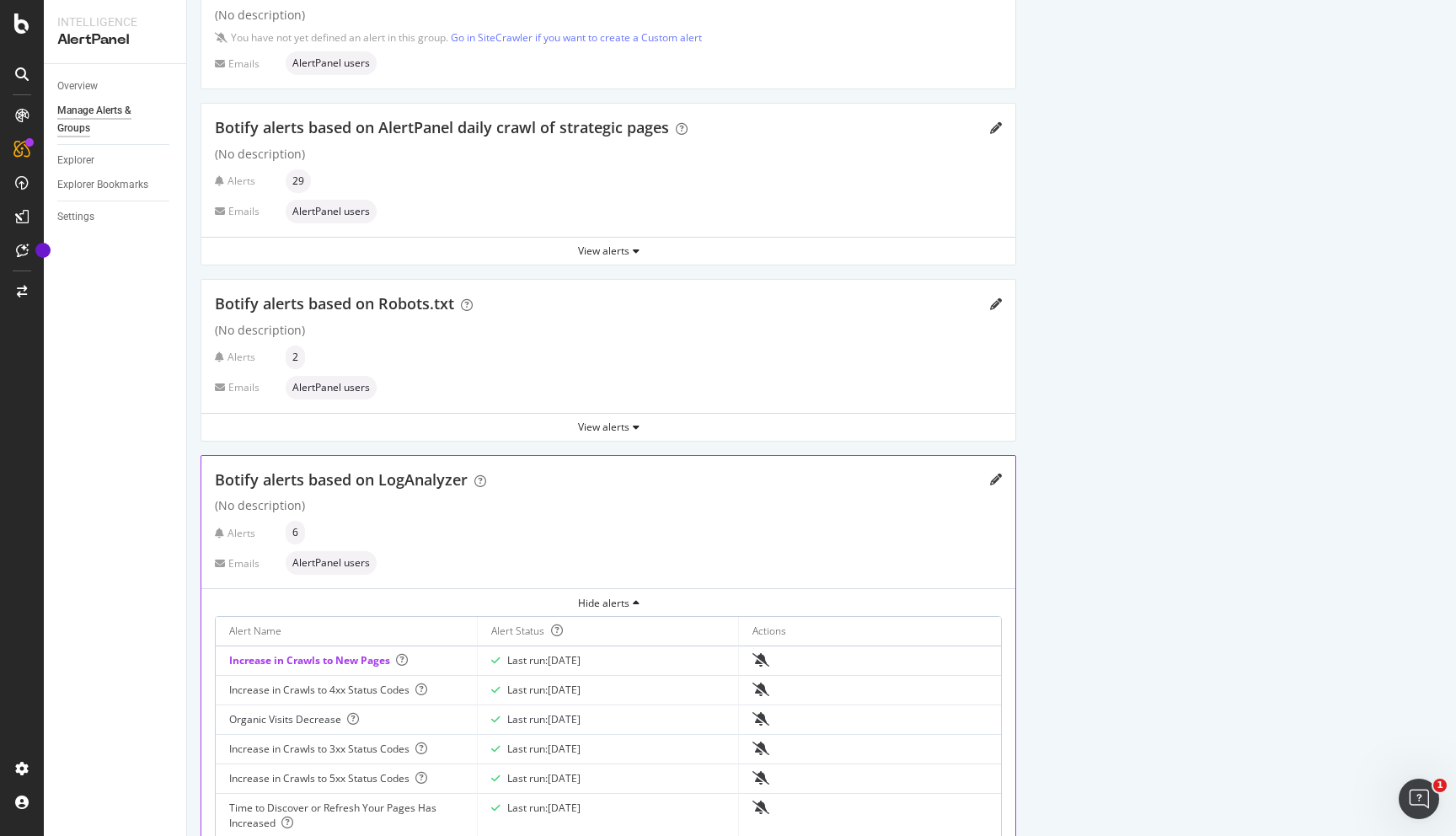
scroll to position [252, 0]
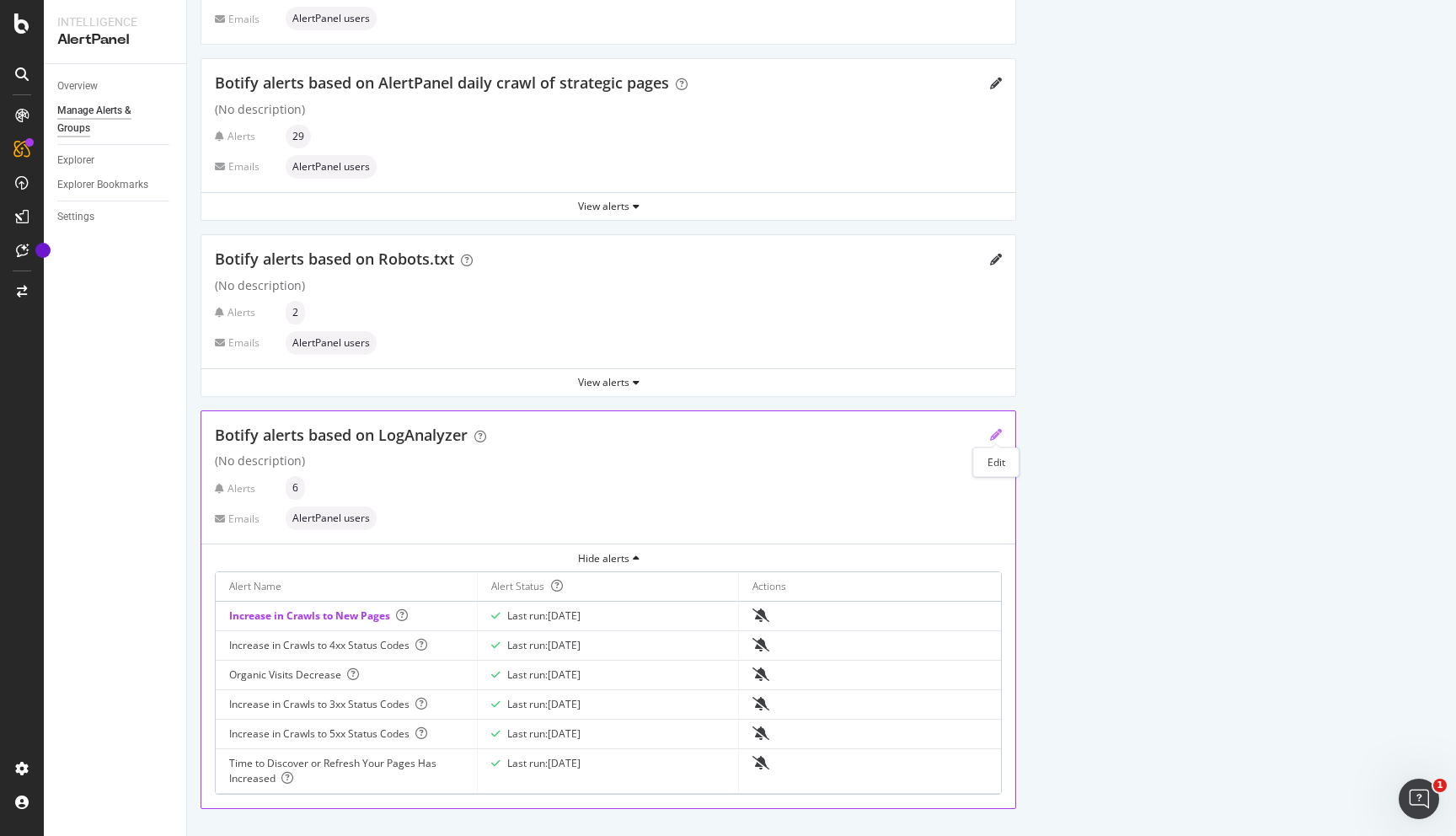
click at [995, 431] on icon "pencil" at bounding box center [996, 434] width 12 height 12
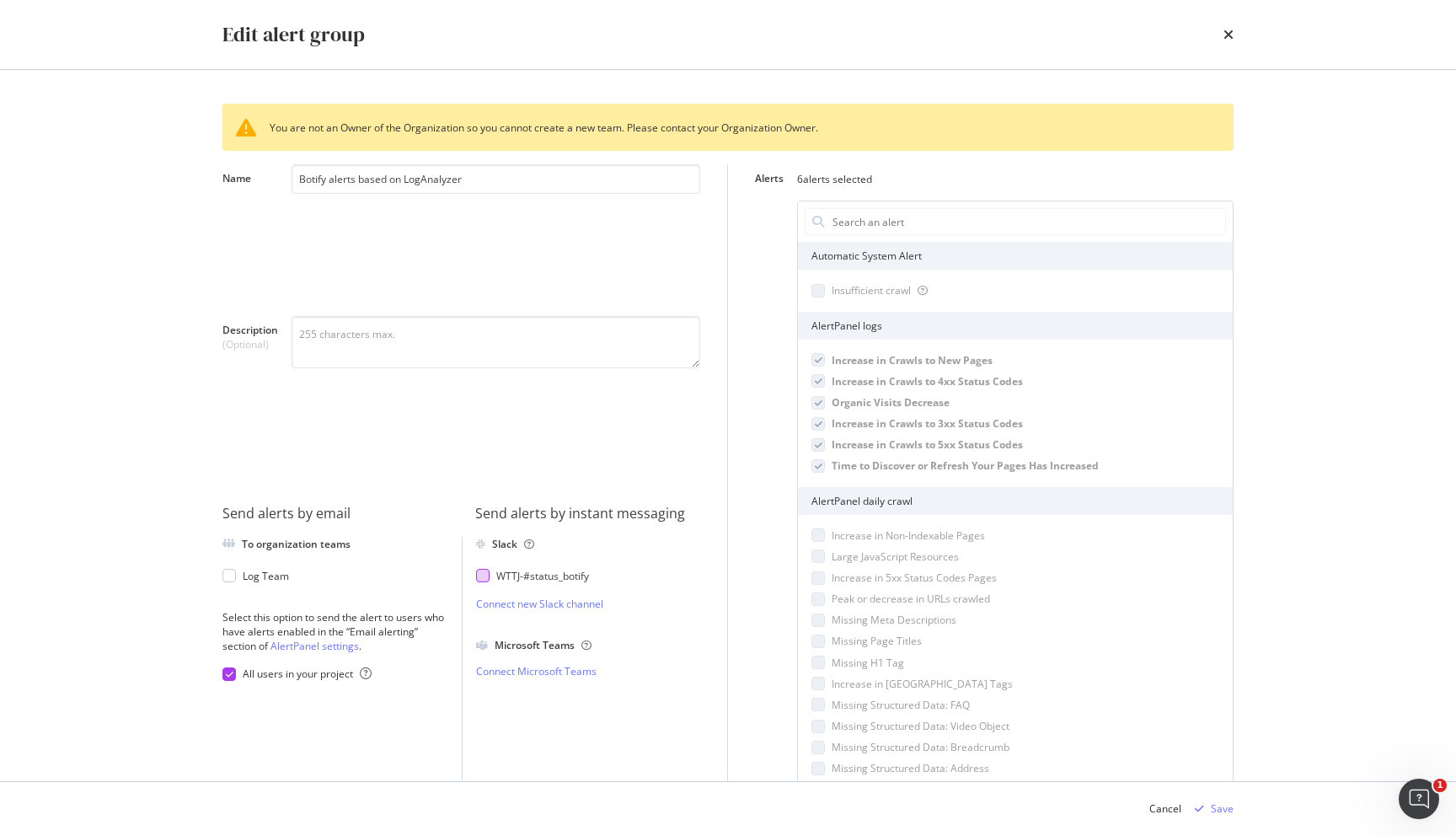
click at [555, 580] on div "WTTJ - #status_botify" at bounding box center [542, 576] width 92 height 15
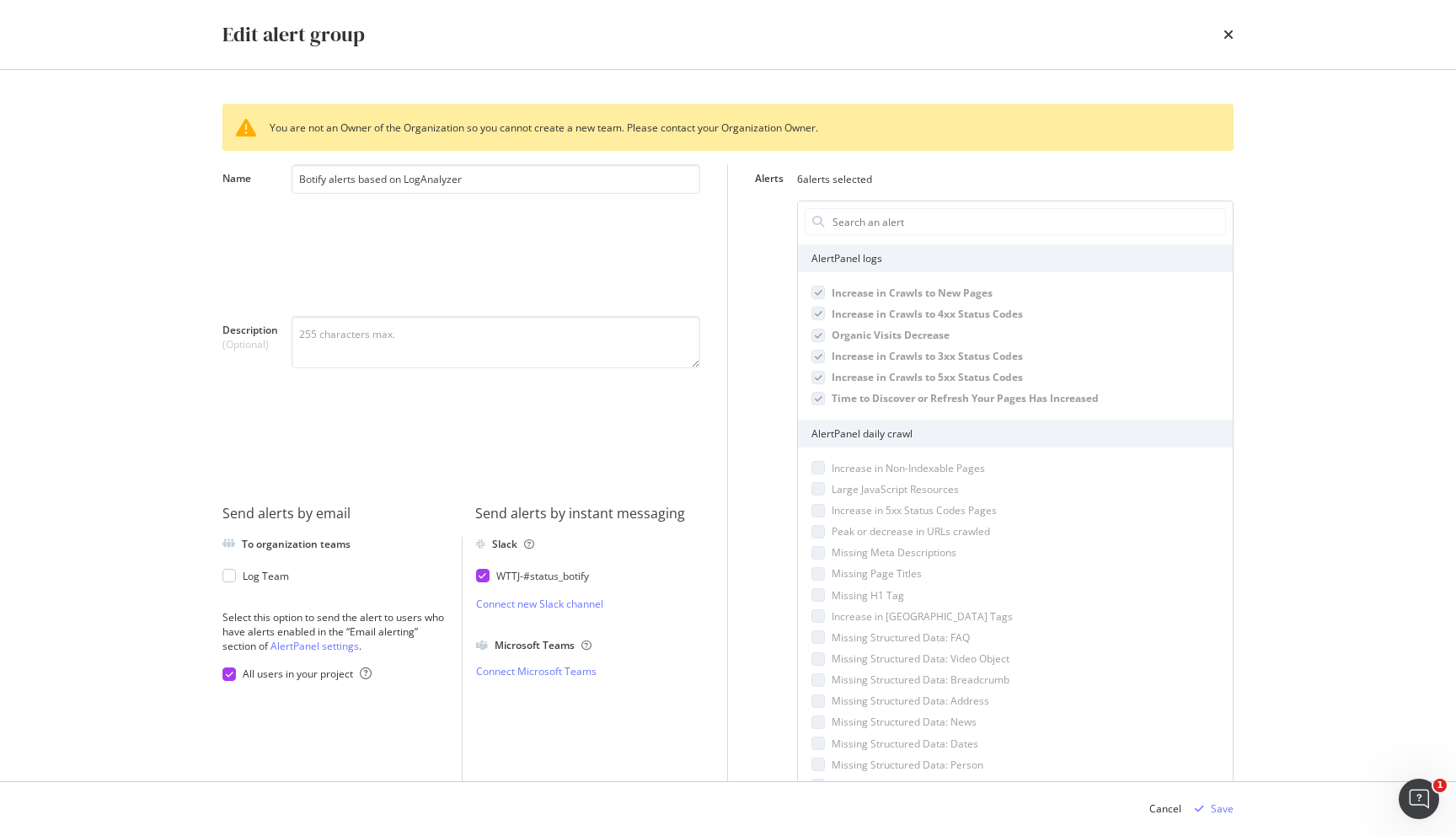
scroll to position [0, 0]
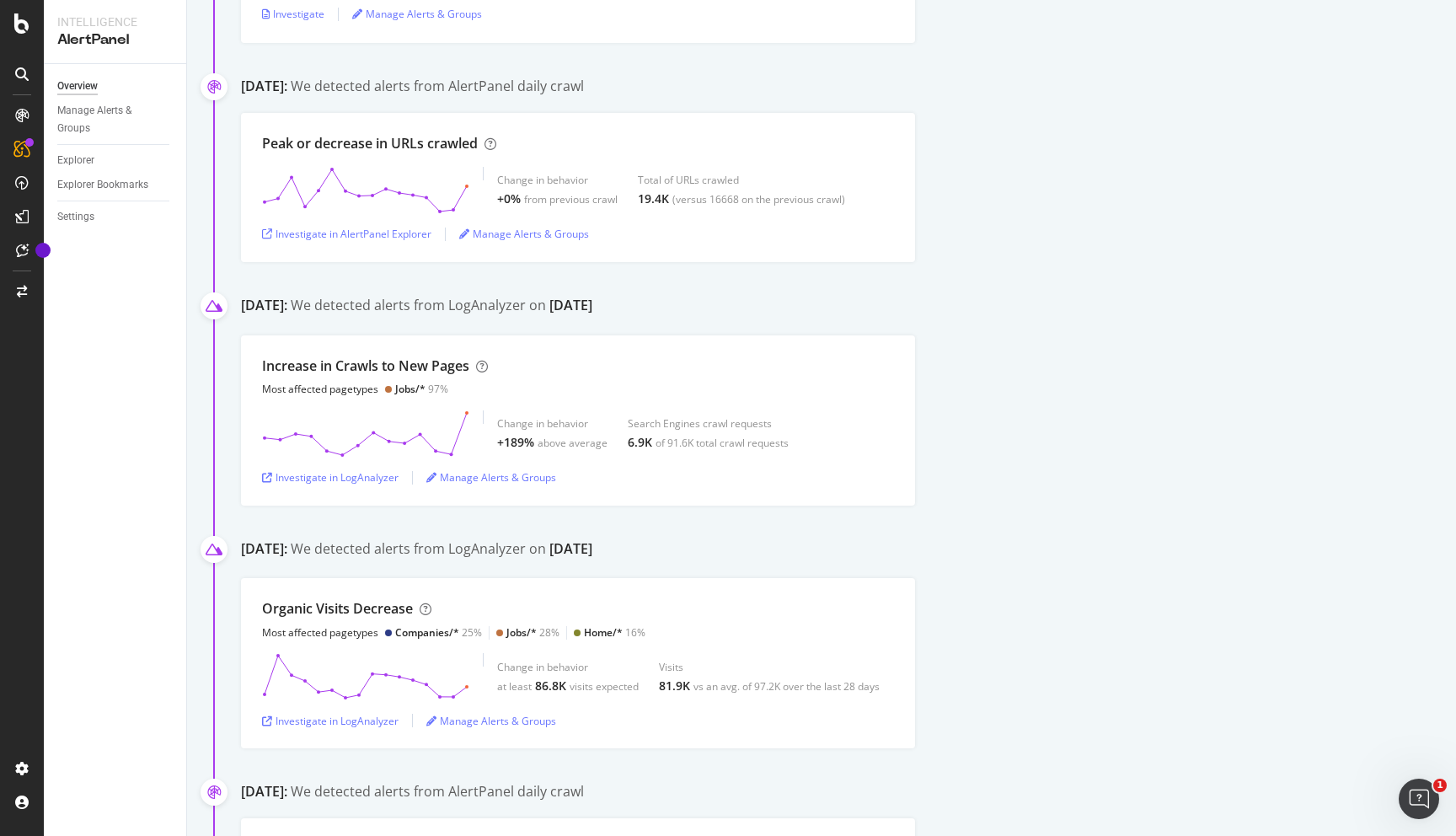
scroll to position [2433, 0]
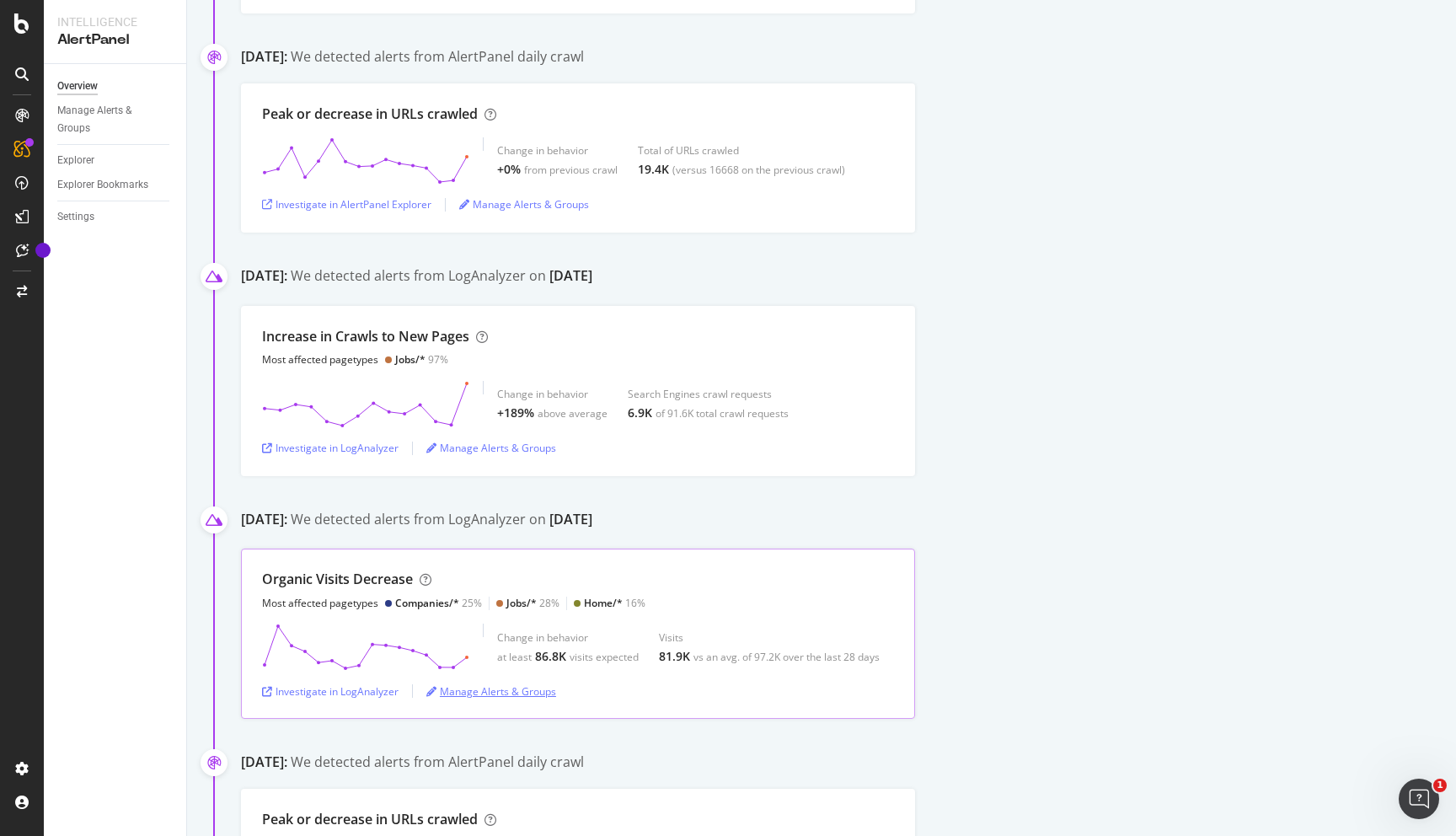
click at [539, 686] on div "Manage Alerts & Groups" at bounding box center [492, 692] width 130 height 15
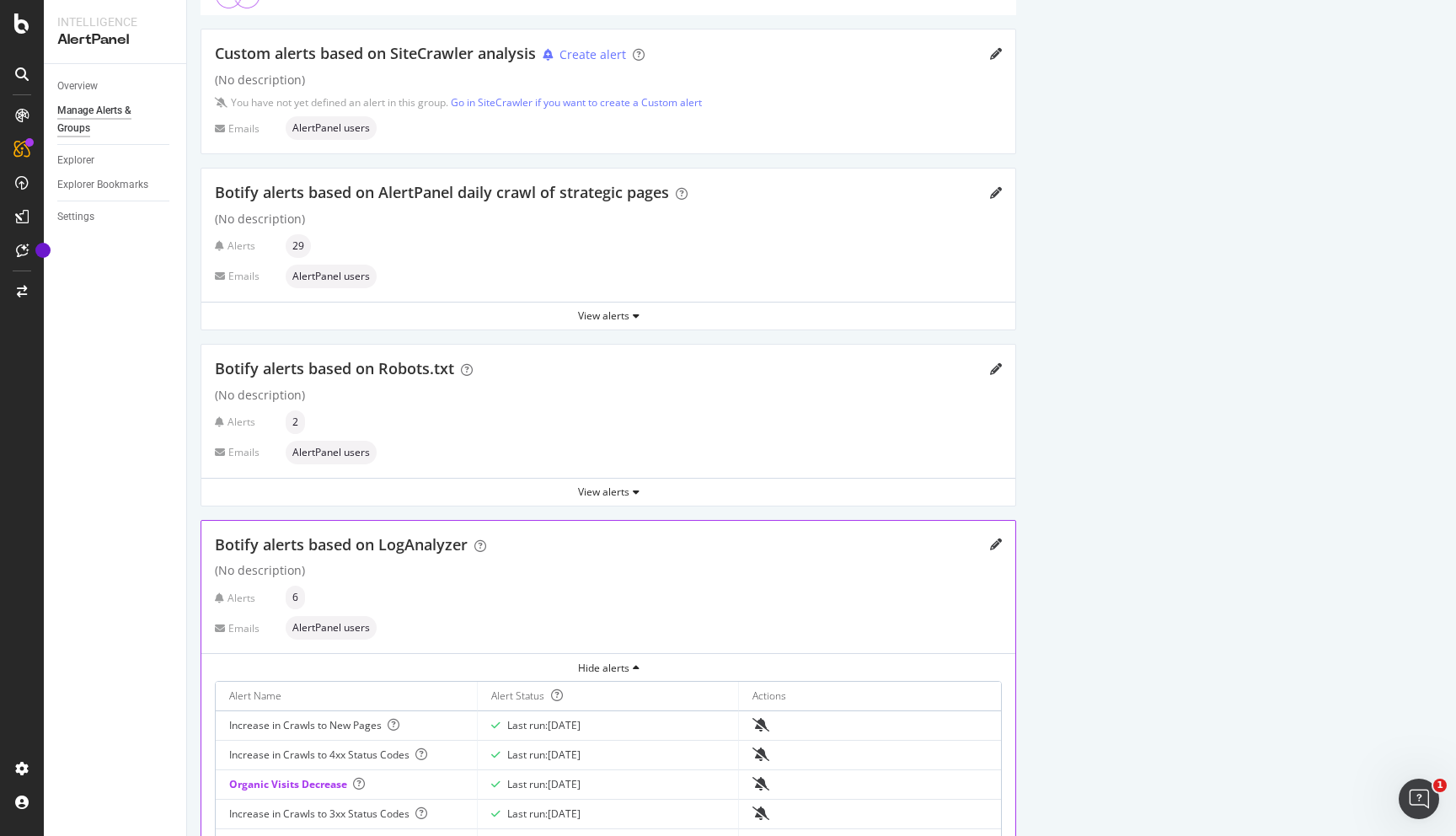
scroll to position [252, 0]
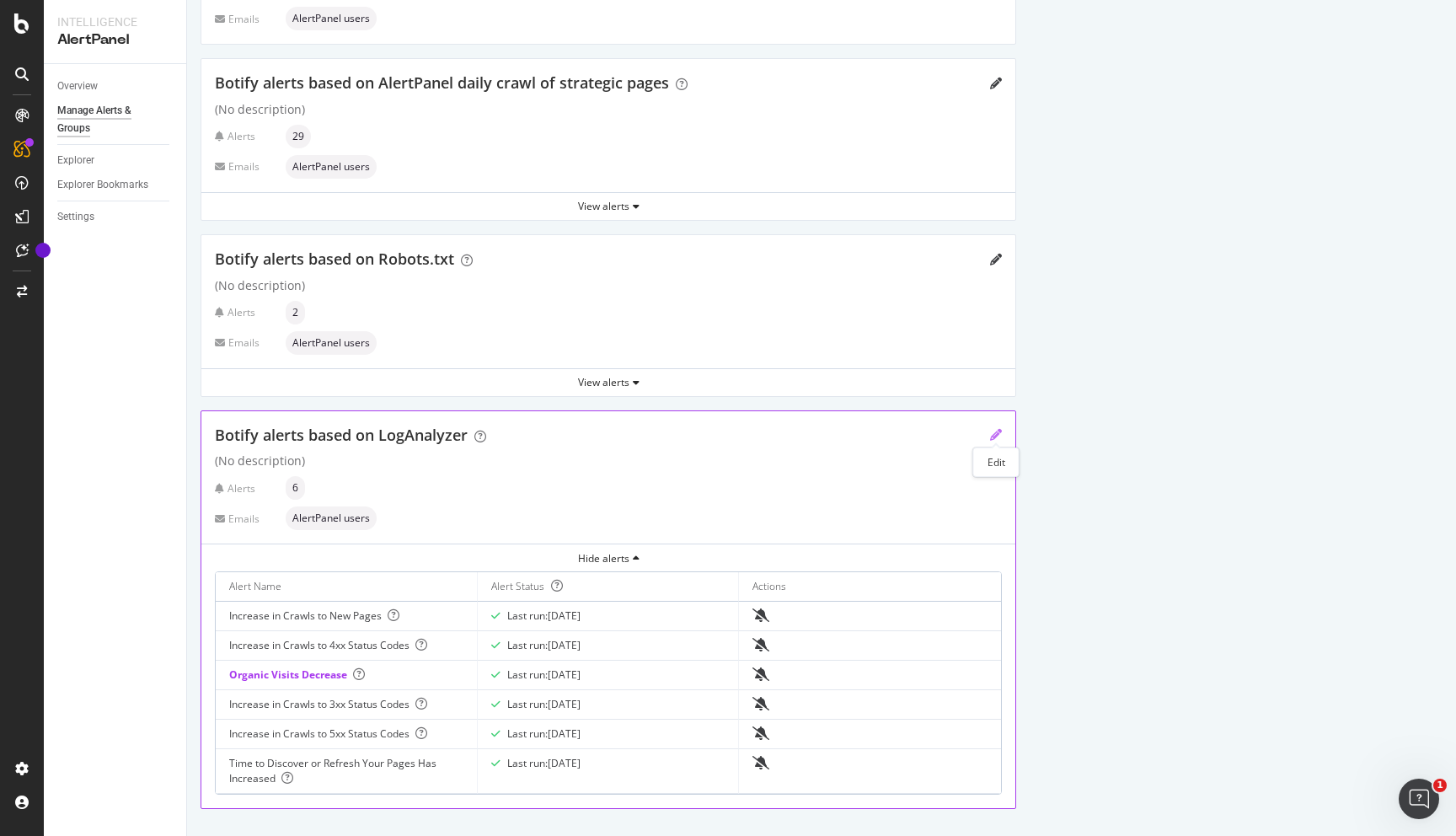
click at [995, 433] on icon "pencil" at bounding box center [996, 434] width 12 height 12
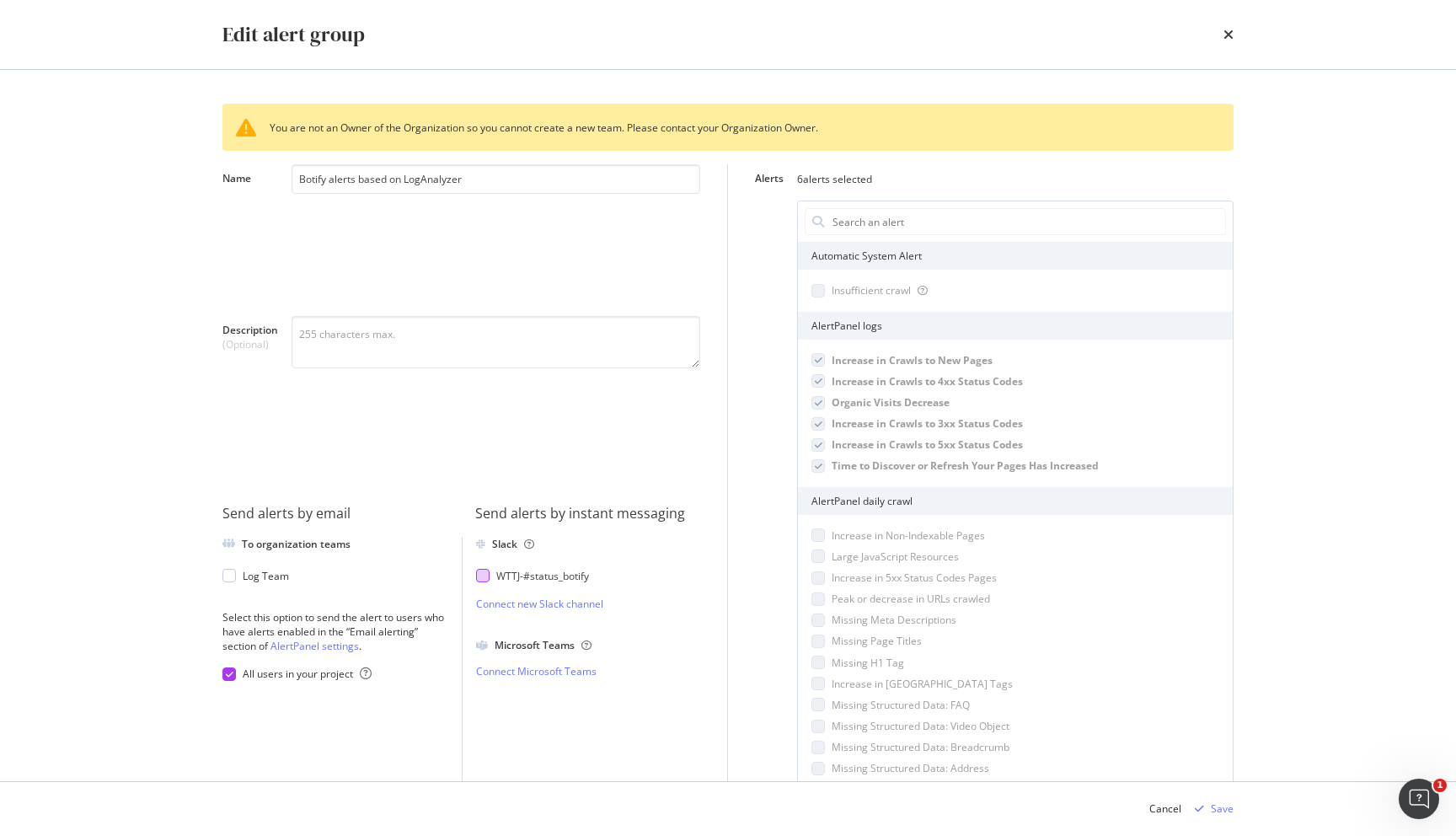
click at [589, 575] on div "WTTJ - #status_botify" at bounding box center [542, 576] width 92 height 15
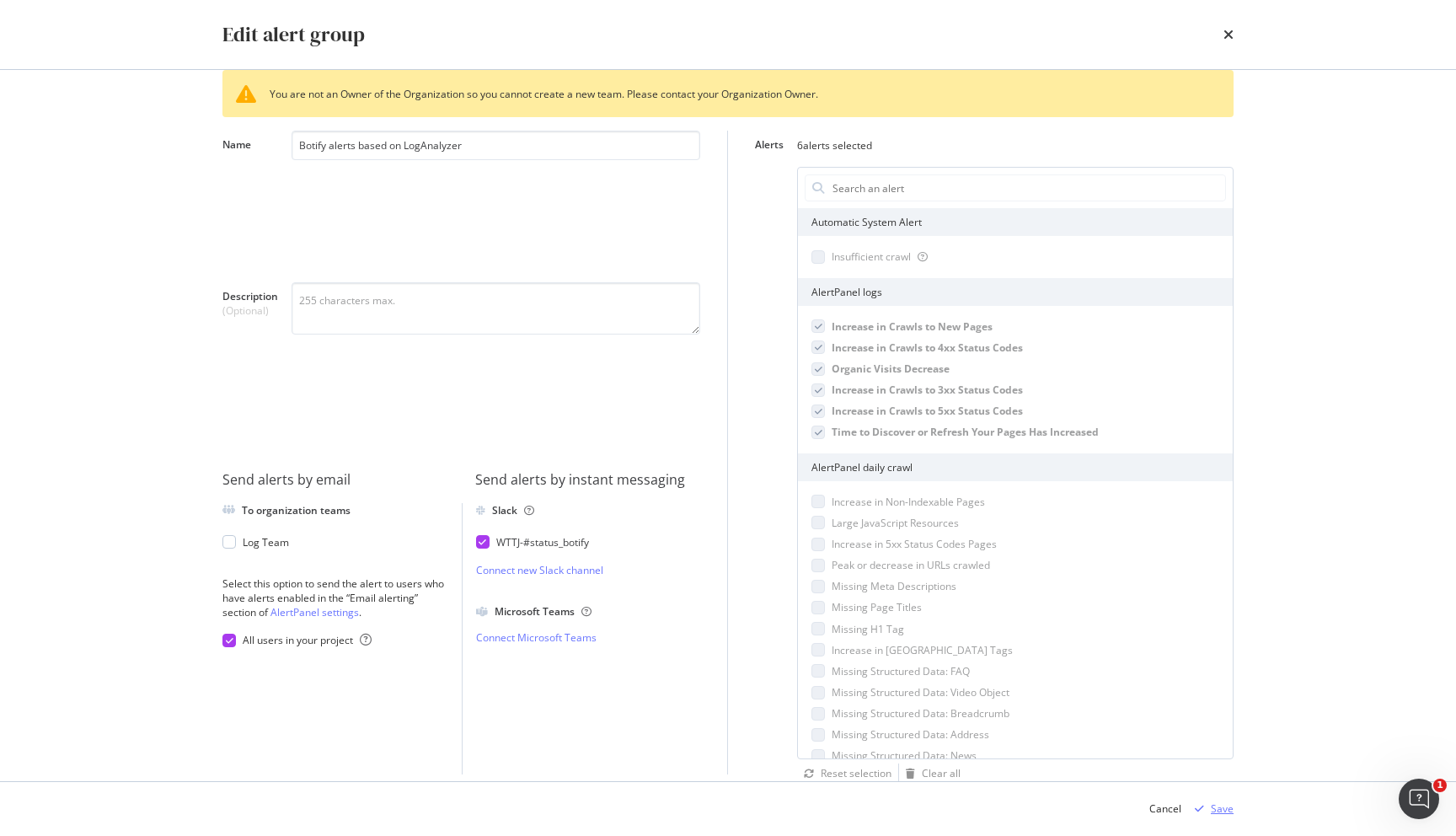
click at [1219, 805] on div "Save" at bounding box center [1222, 809] width 23 height 15
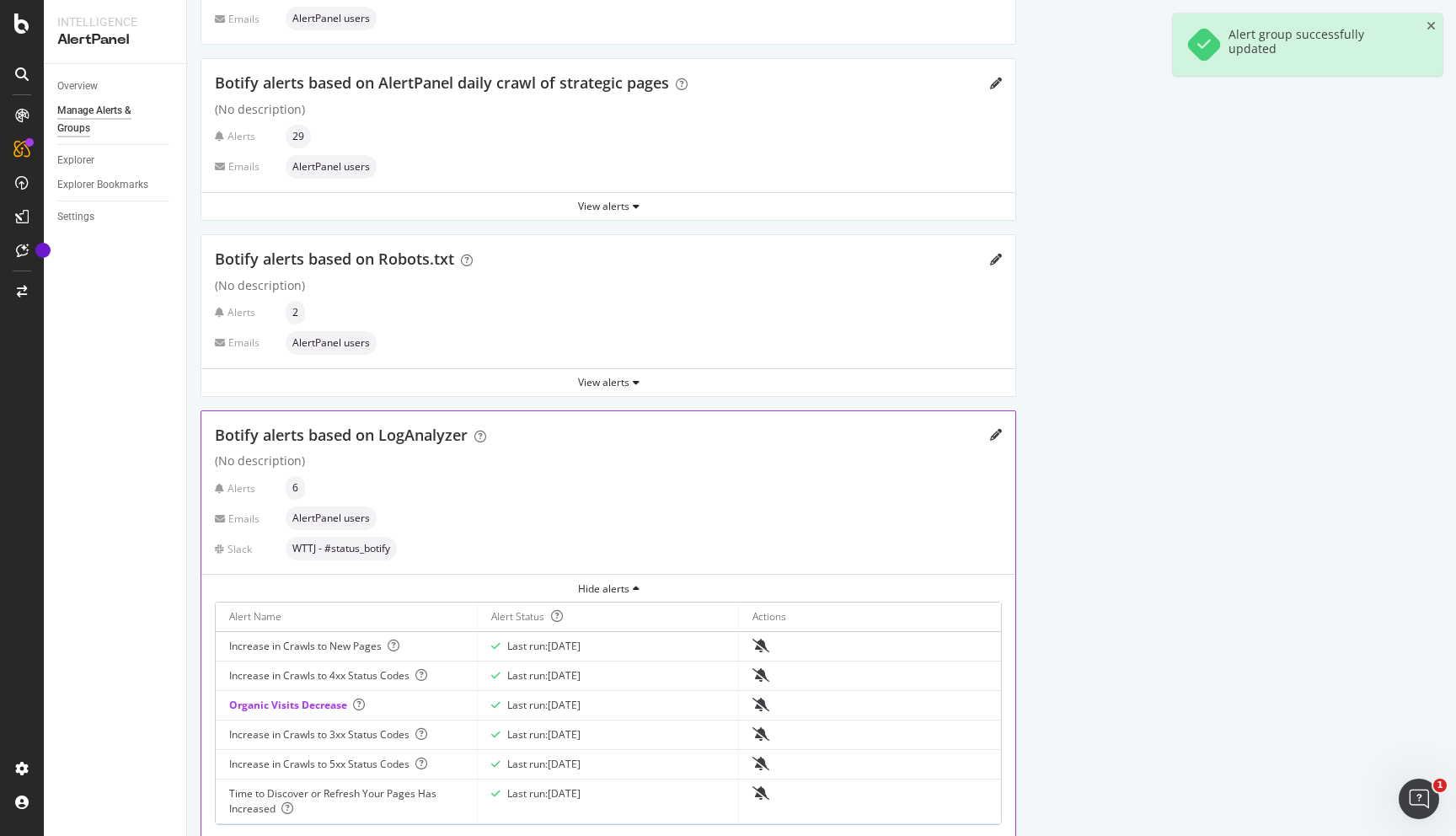
scroll to position [282, 0]
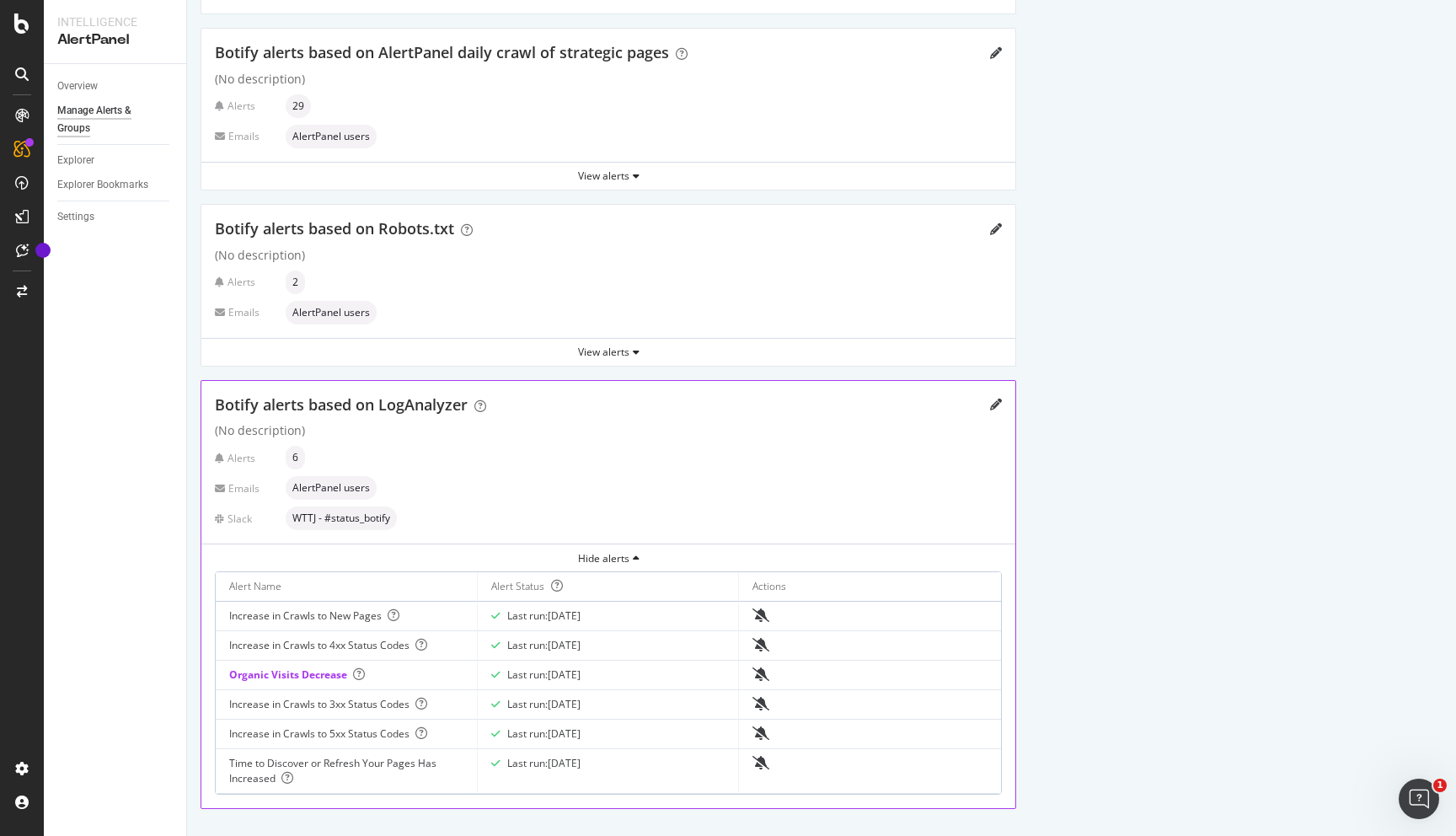
click at [354, 649] on div "Increase in Crawls to 4xx Status Codes" at bounding box center [346, 645] width 234 height 16
click at [999, 406] on icon "pencil" at bounding box center [996, 404] width 12 height 12
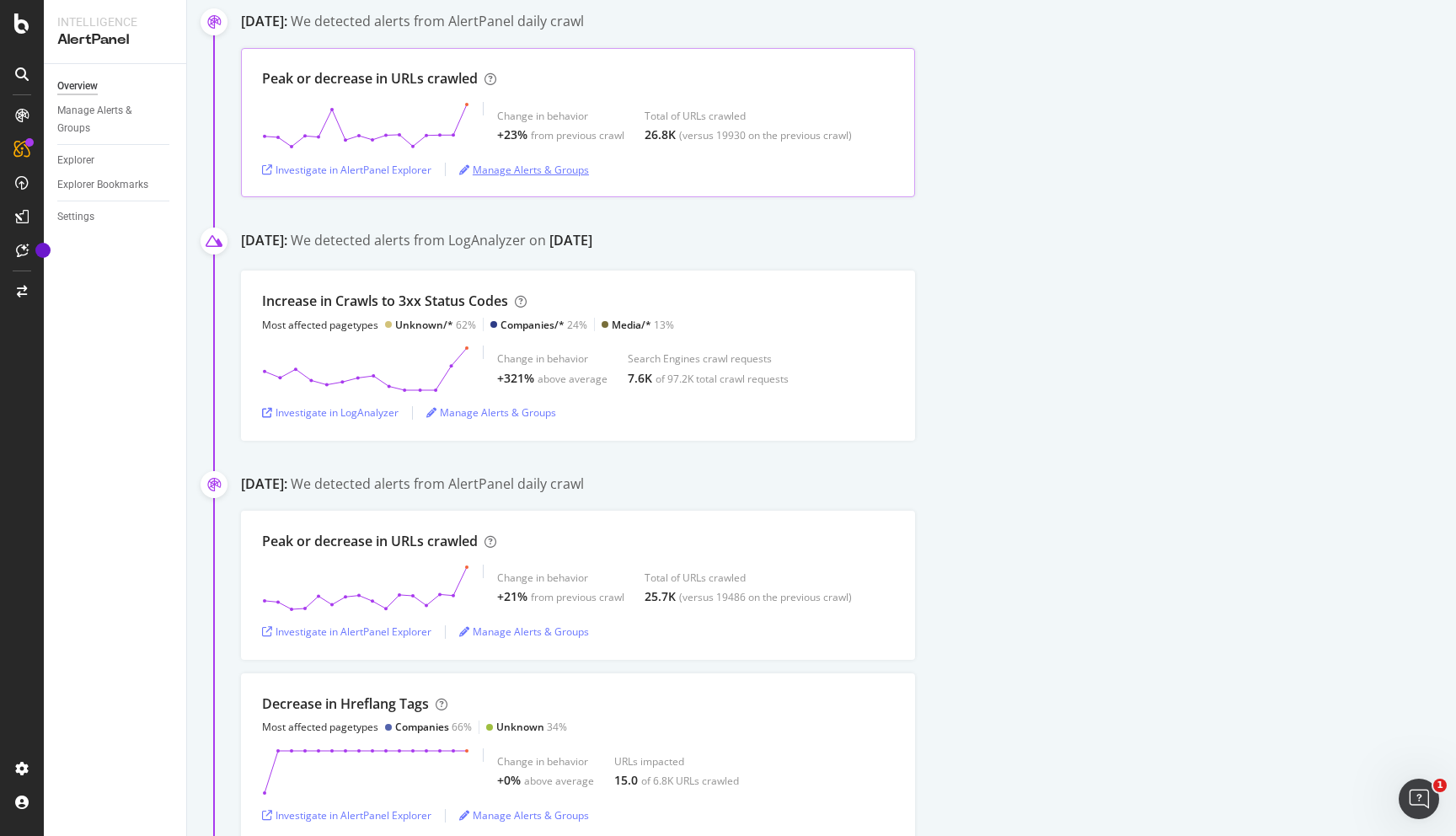
click at [556, 166] on div "Manage Alerts & Groups" at bounding box center [525, 170] width 130 height 15
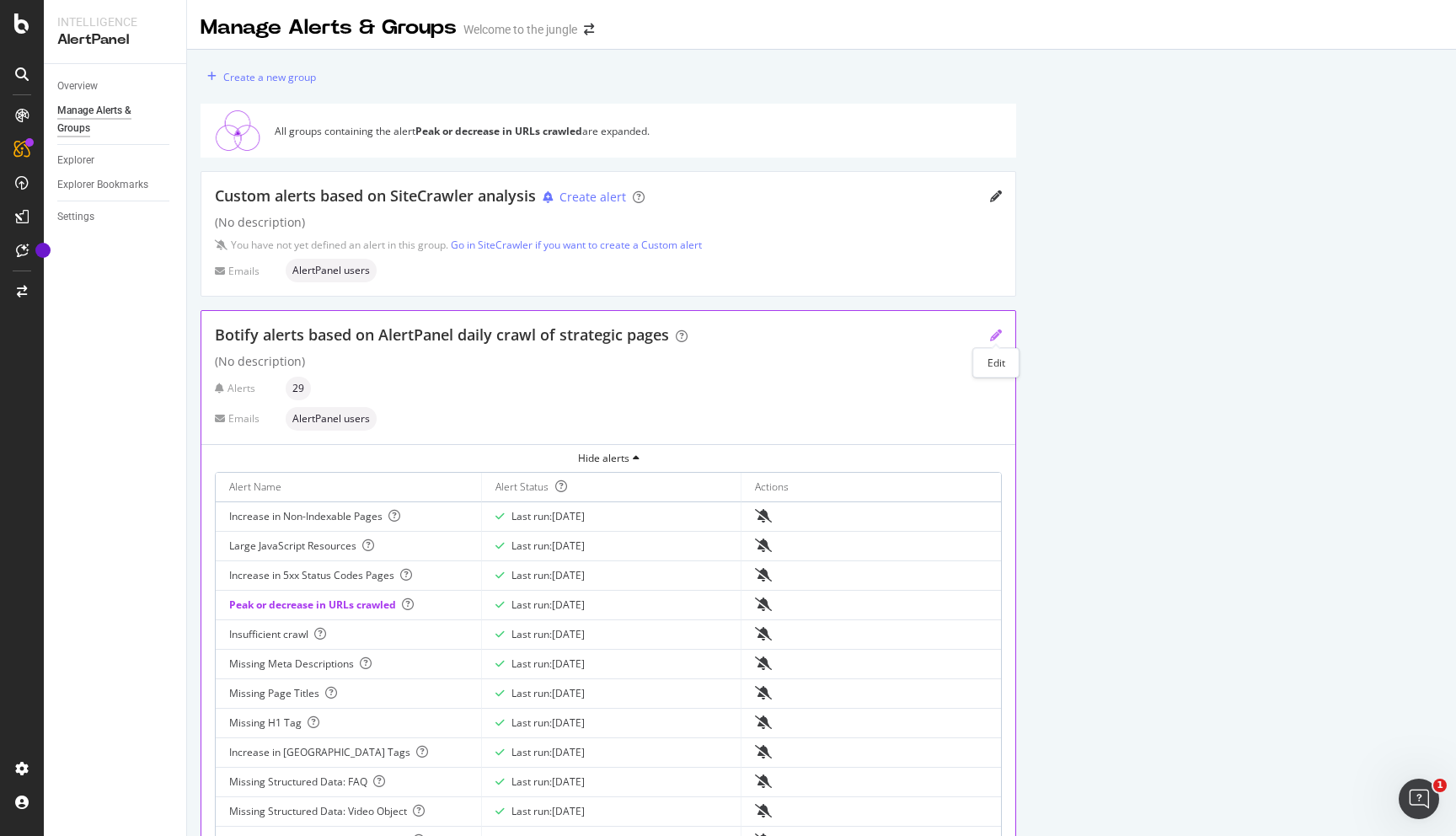
click at [995, 337] on icon "pencil" at bounding box center [996, 335] width 12 height 12
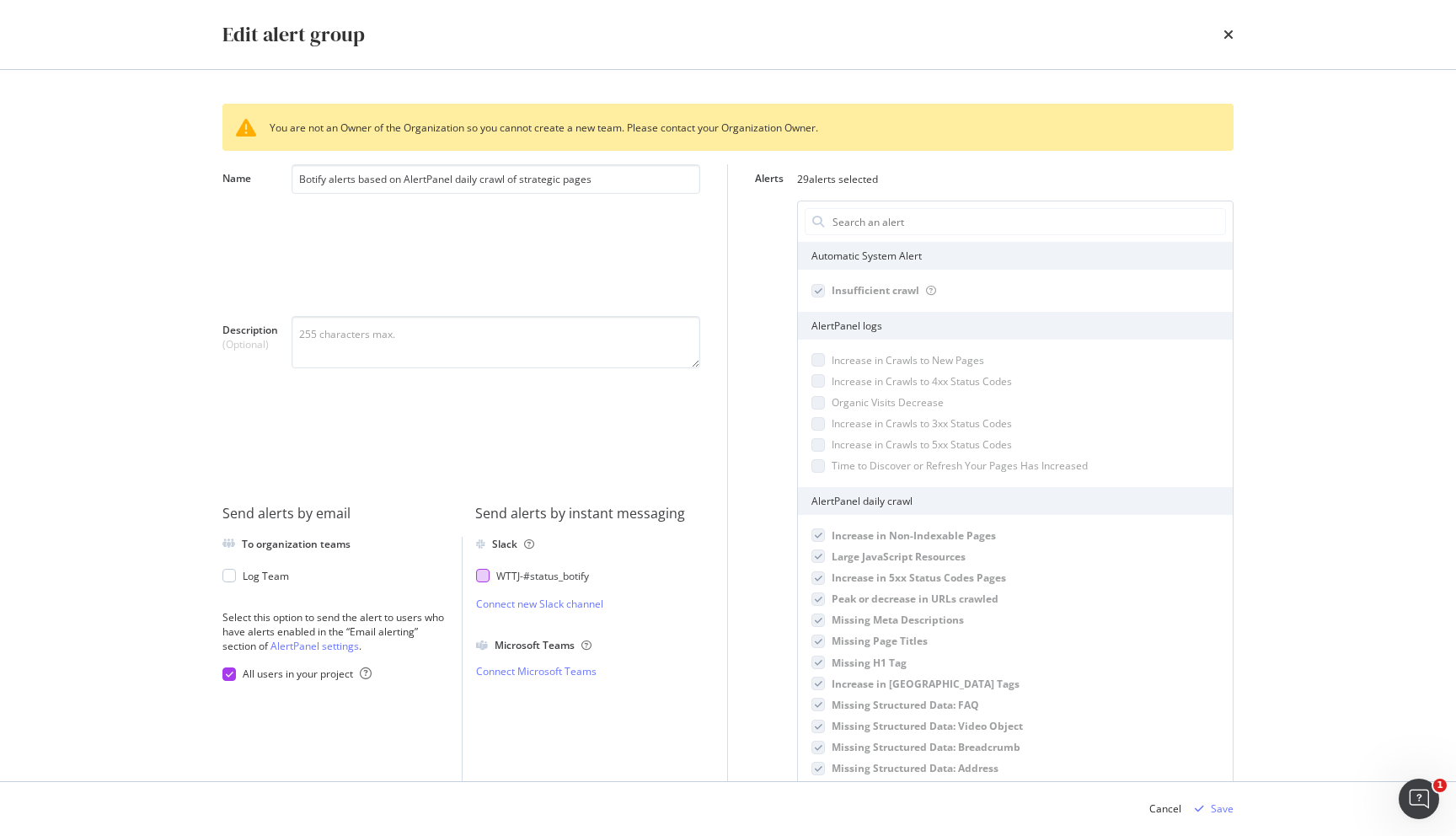
click at [505, 582] on div "WTTJ - #status_botify" at bounding box center [542, 576] width 92 height 15
click at [1211, 806] on div "Save" at bounding box center [1222, 809] width 23 height 15
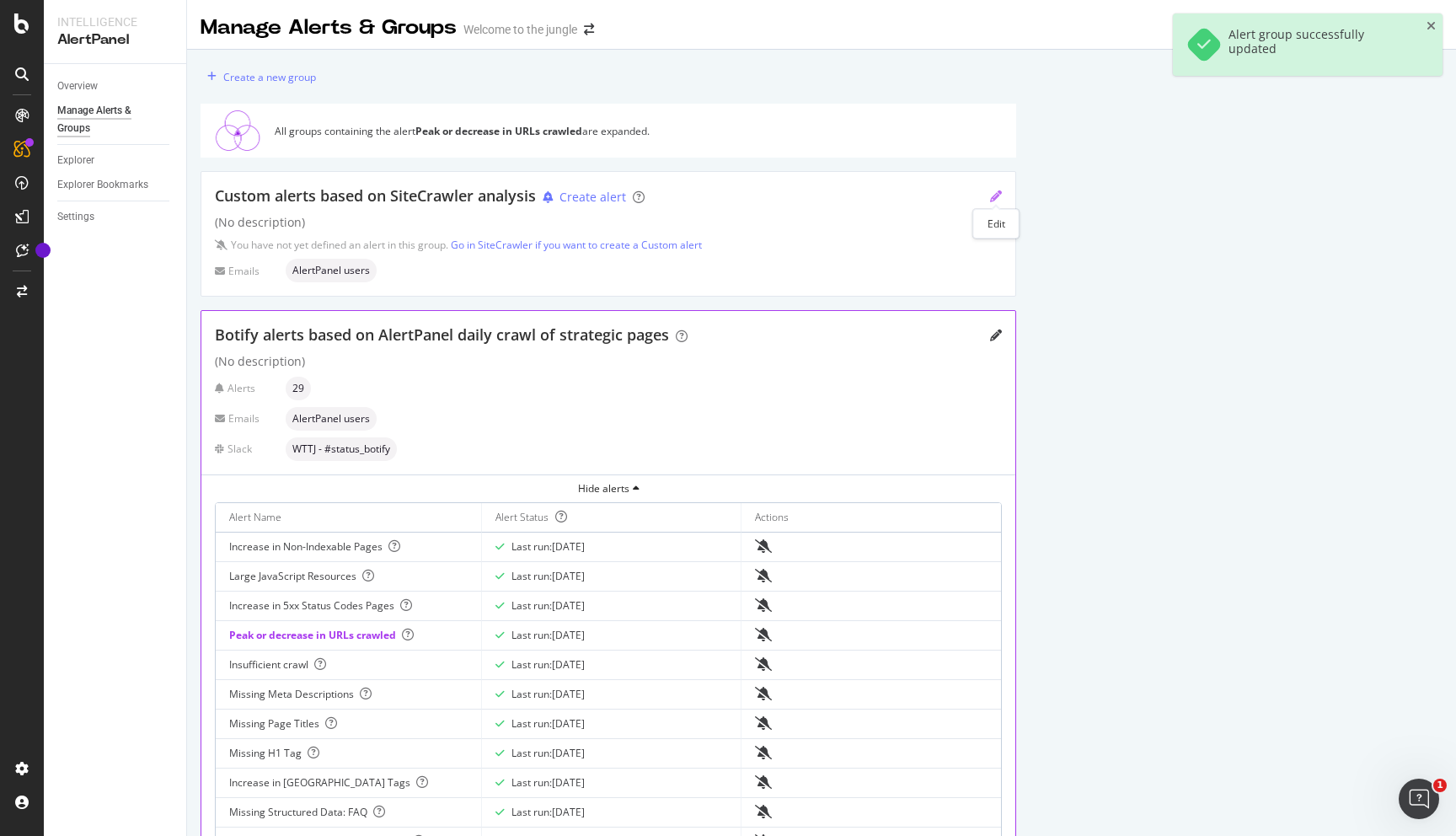
click at [996, 197] on icon "pencil" at bounding box center [996, 196] width 12 height 12
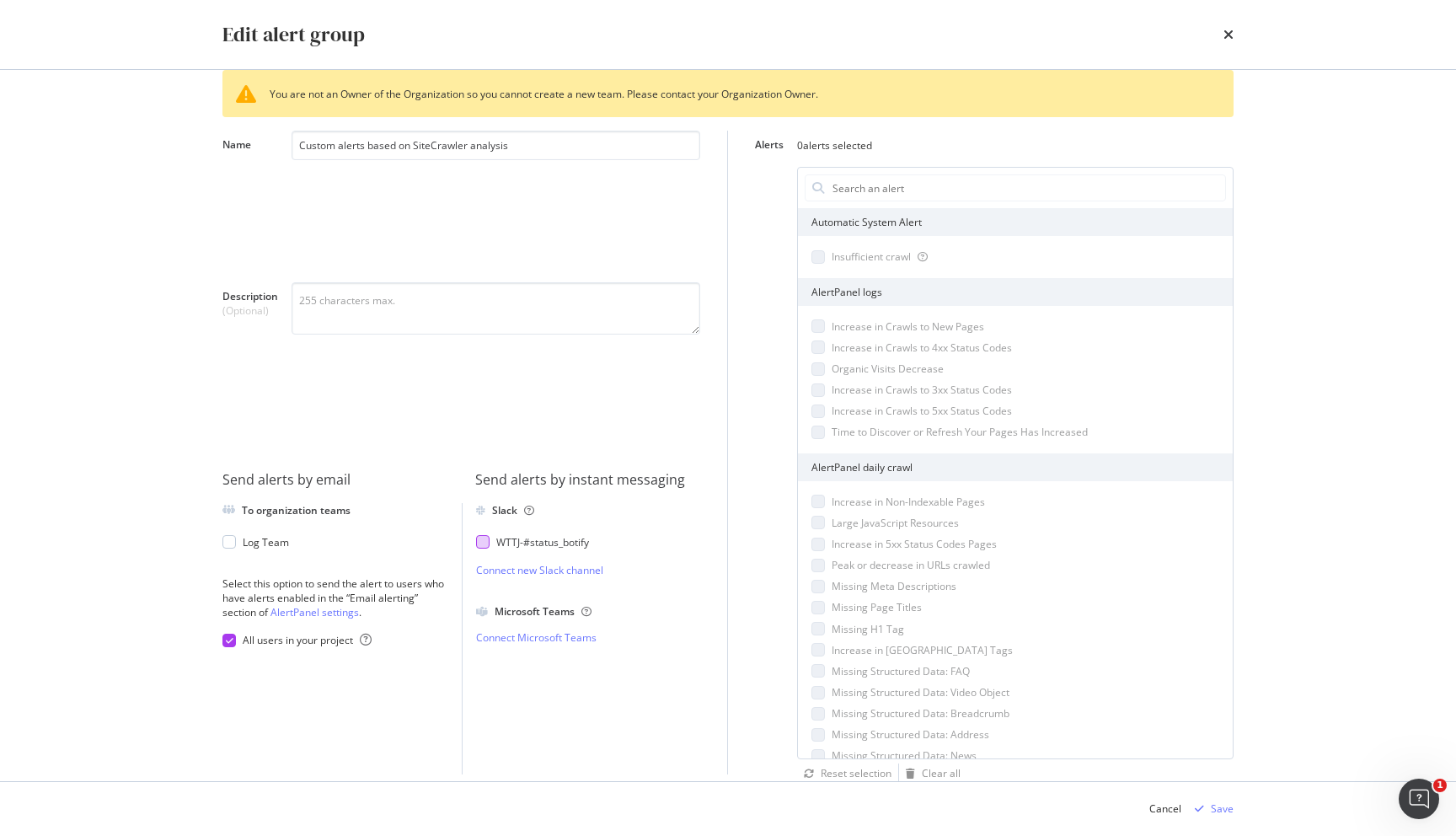
click at [538, 539] on div "WTTJ - #status_botify" at bounding box center [542, 543] width 92 height 15
click at [1206, 802] on div "Save" at bounding box center [1211, 809] width 46 height 26
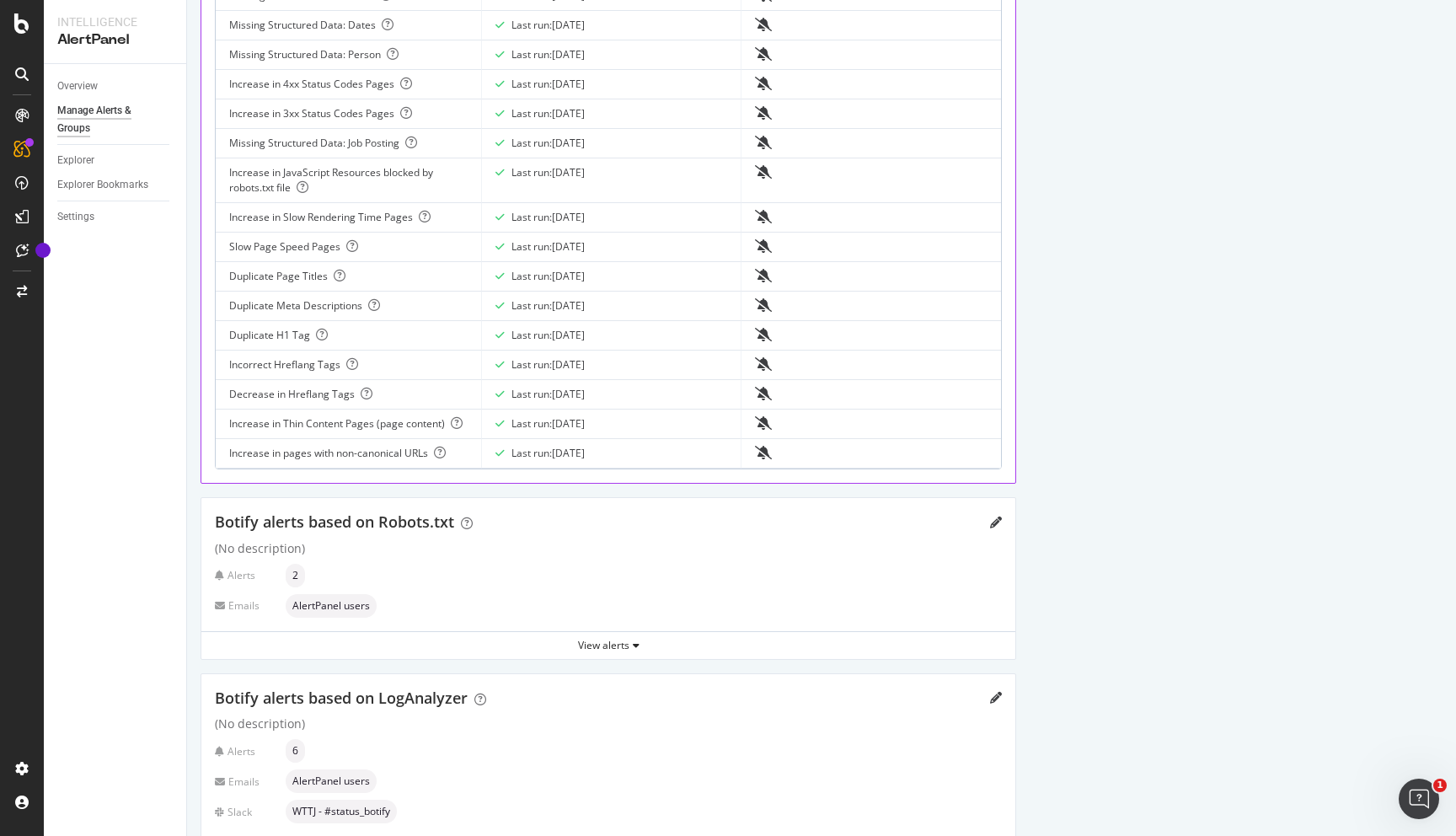
scroll to position [1021, 0]
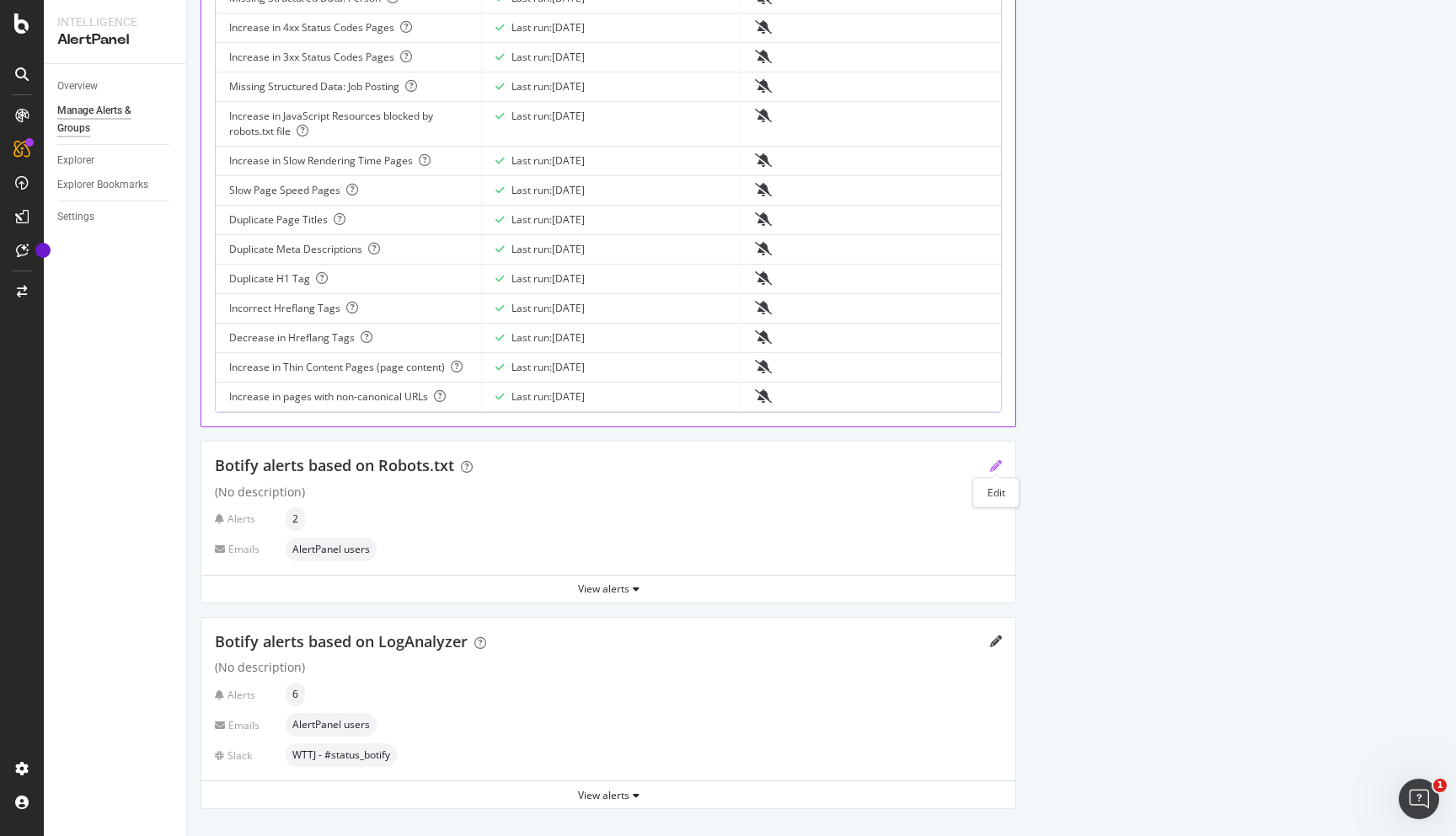
click at [996, 466] on icon "pencil" at bounding box center [996, 465] width 12 height 12
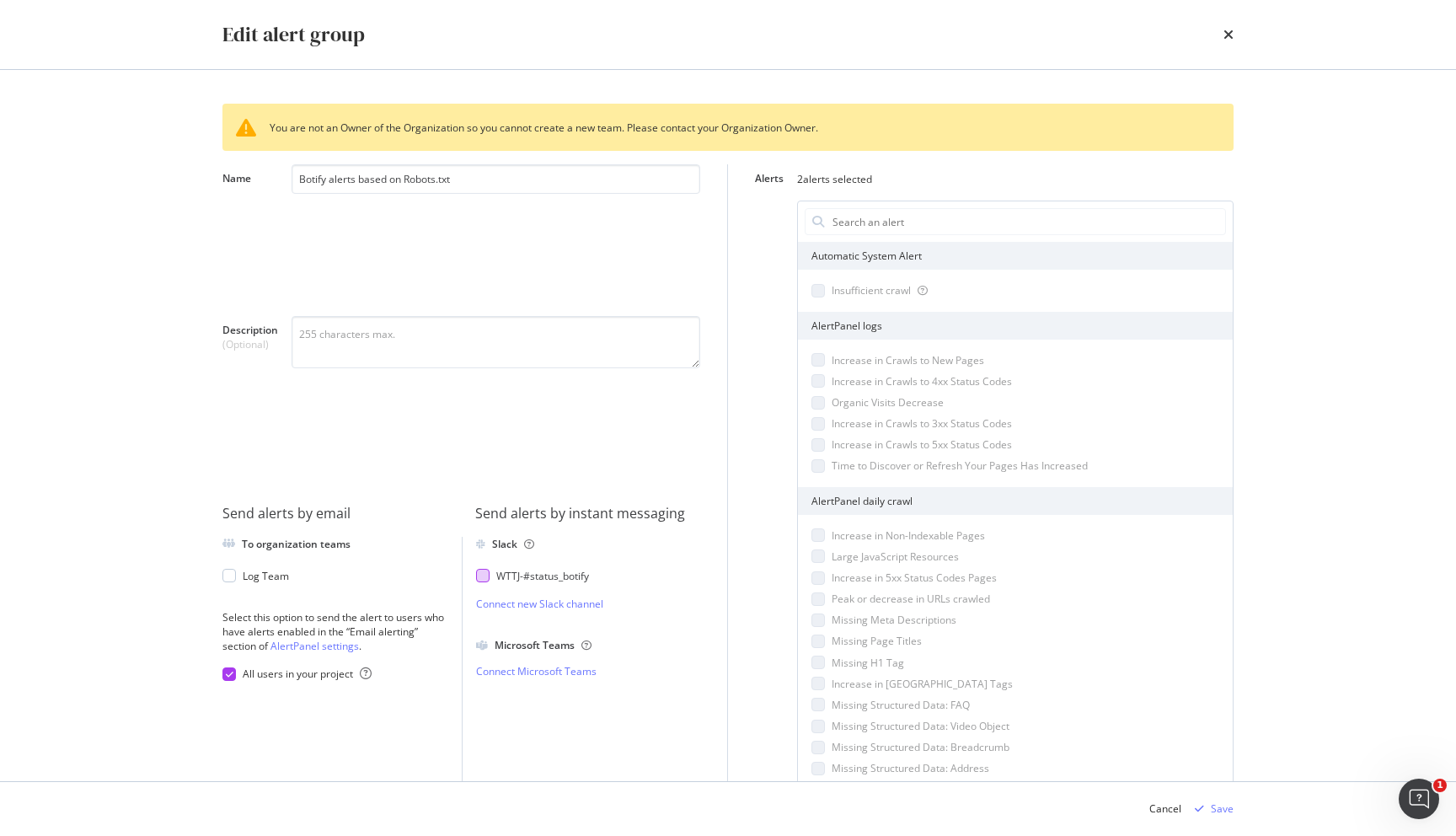
click at [570, 571] on div "WTTJ - #status_botify" at bounding box center [542, 576] width 92 height 15
click at [1204, 805] on icon "modal" at bounding box center [1200, 809] width 9 height 10
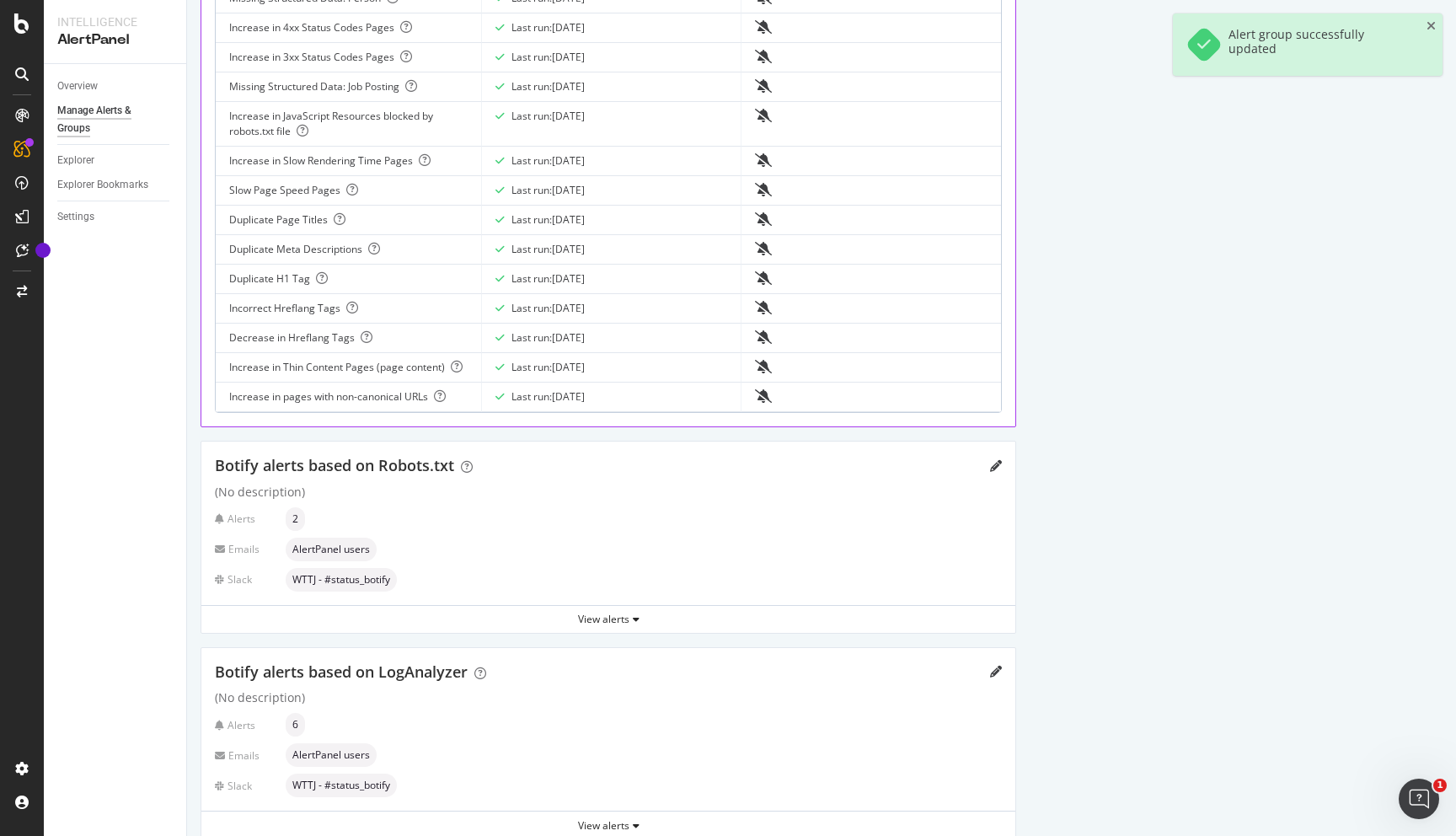
scroll to position [1052, 0]
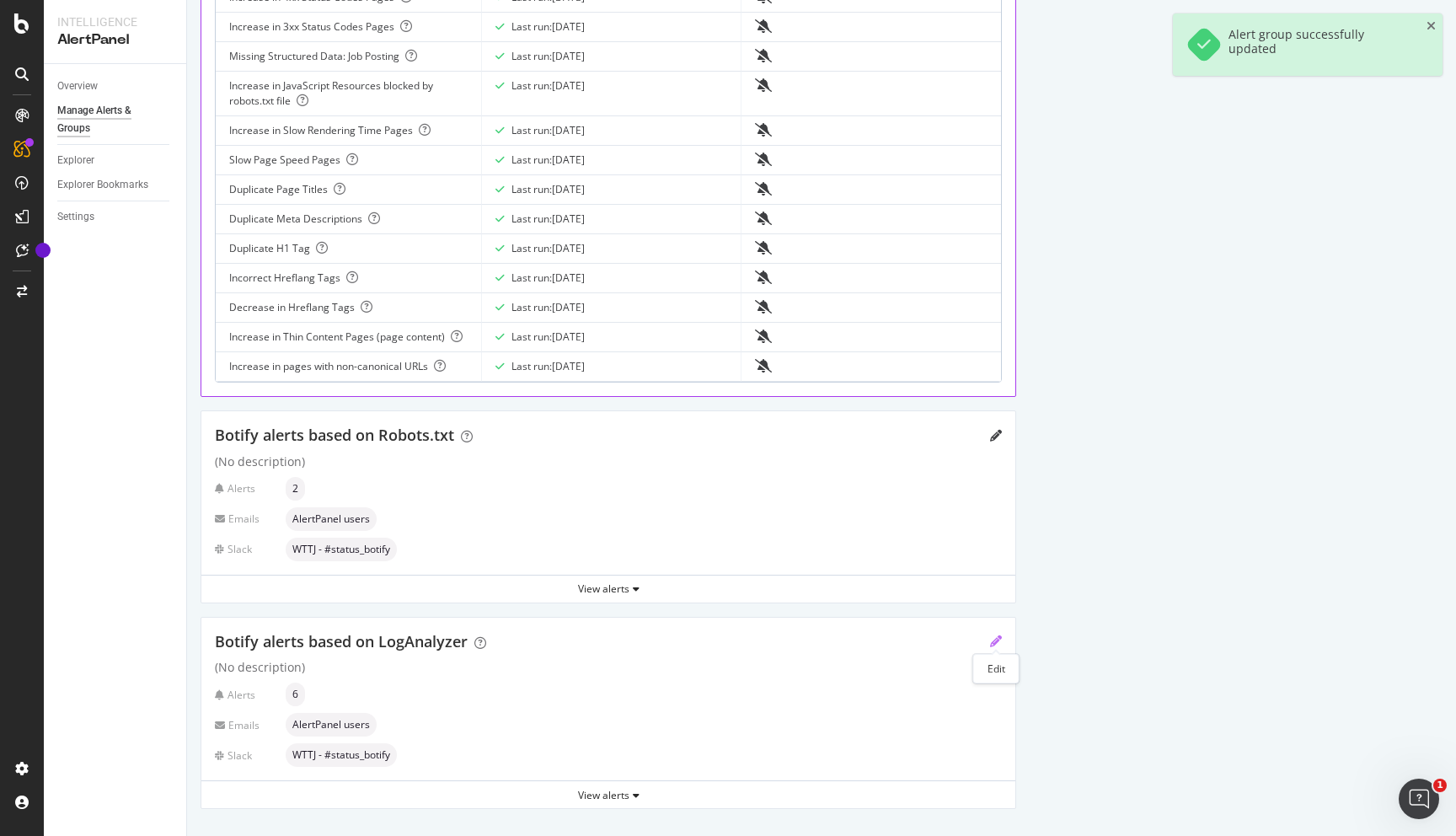
click at [994, 640] on icon "pencil" at bounding box center [996, 640] width 12 height 12
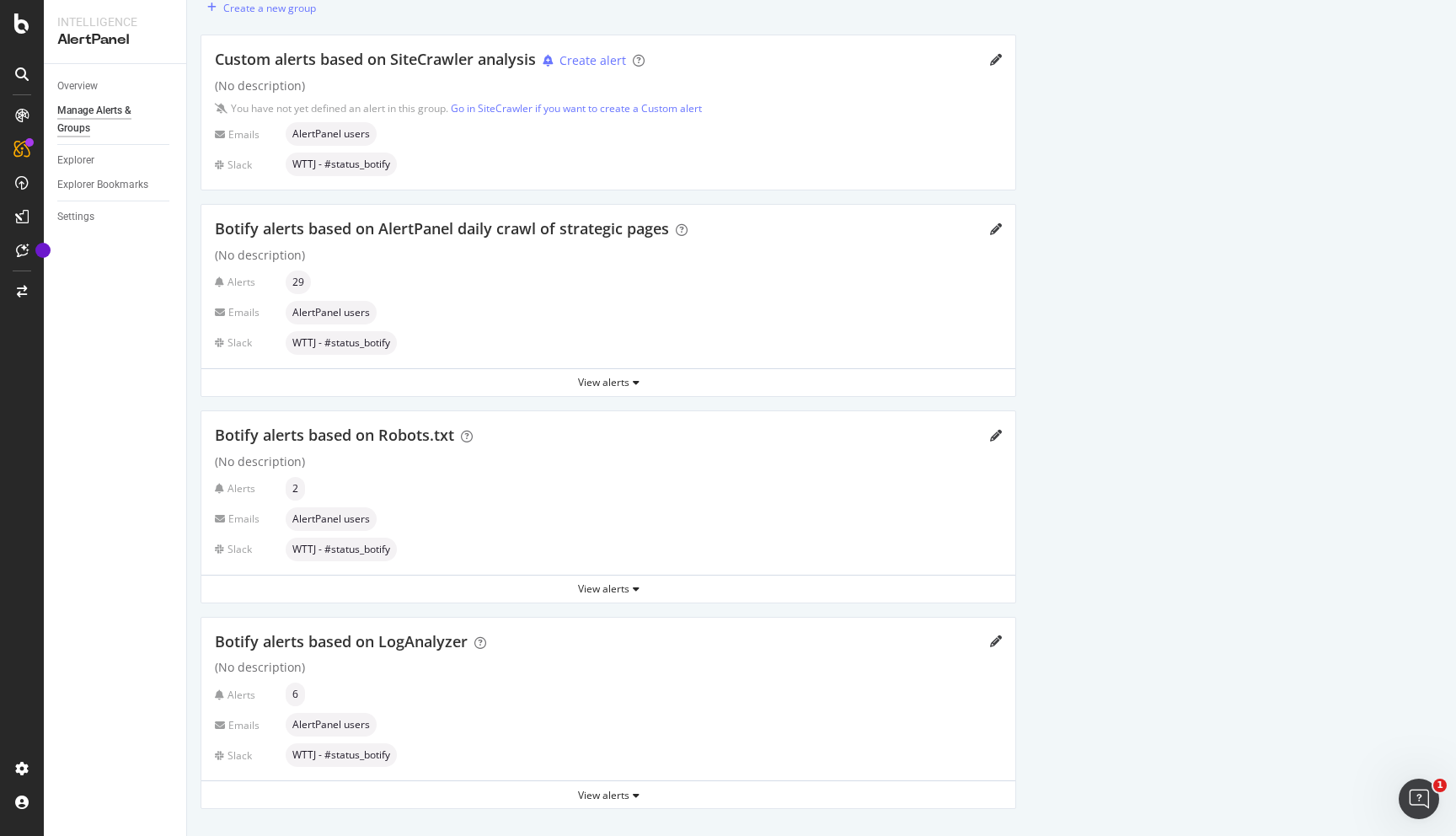
scroll to position [69, 0]
click at [995, 231] on icon "pencil" at bounding box center [996, 228] width 12 height 12
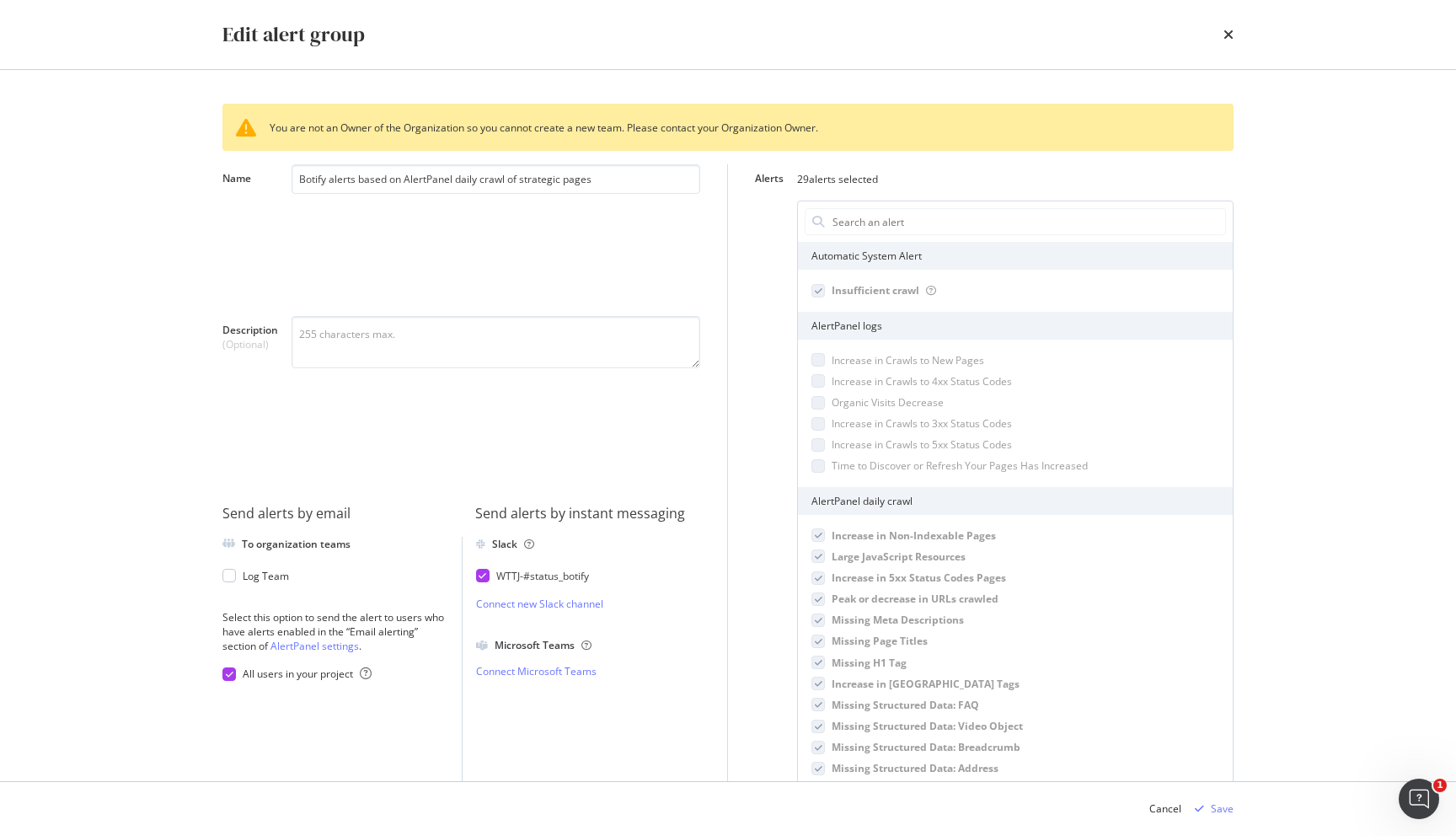
click at [1232, 26] on div "times" at bounding box center [1228, 34] width 10 height 28
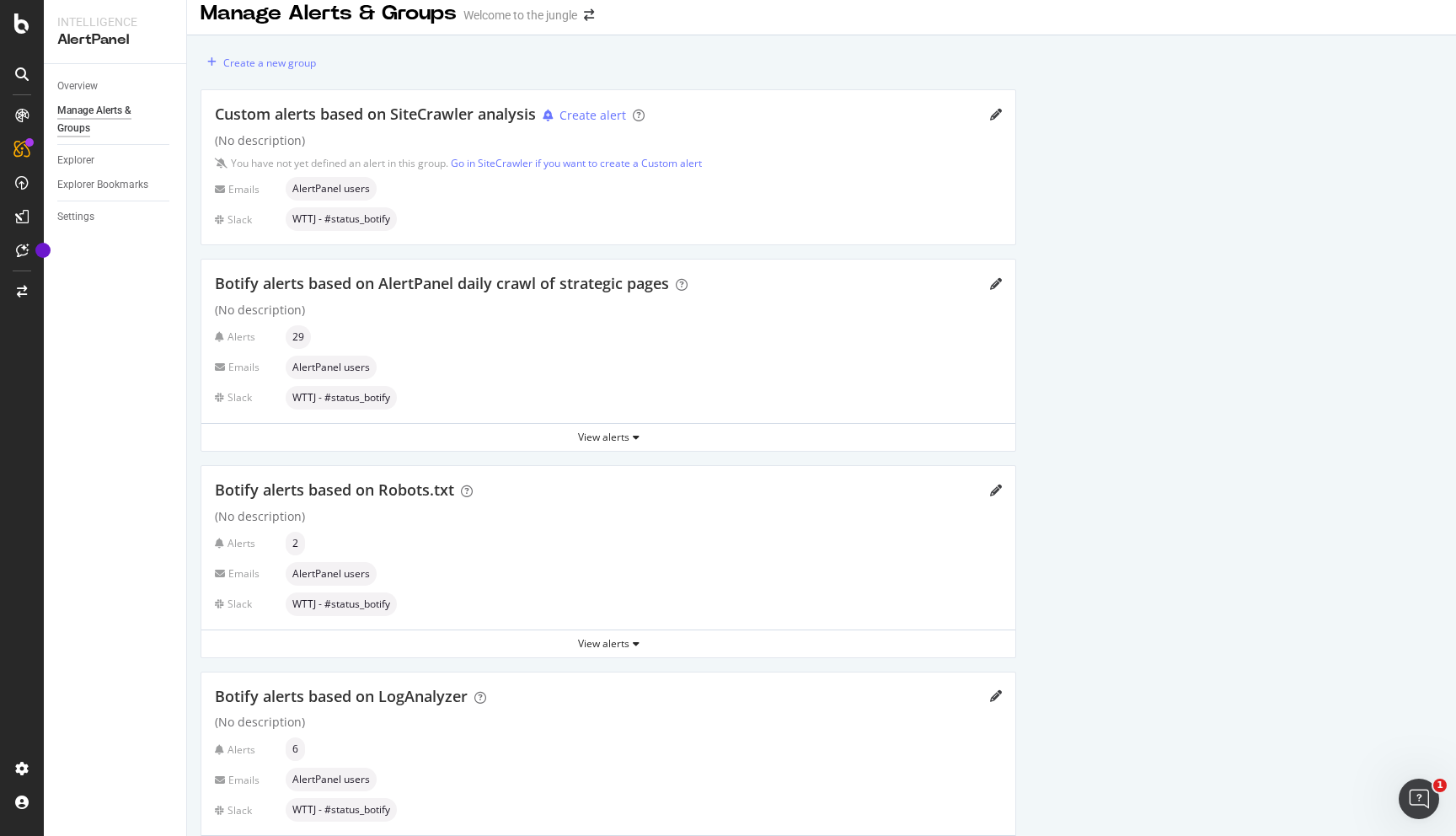
scroll to position [2, 0]
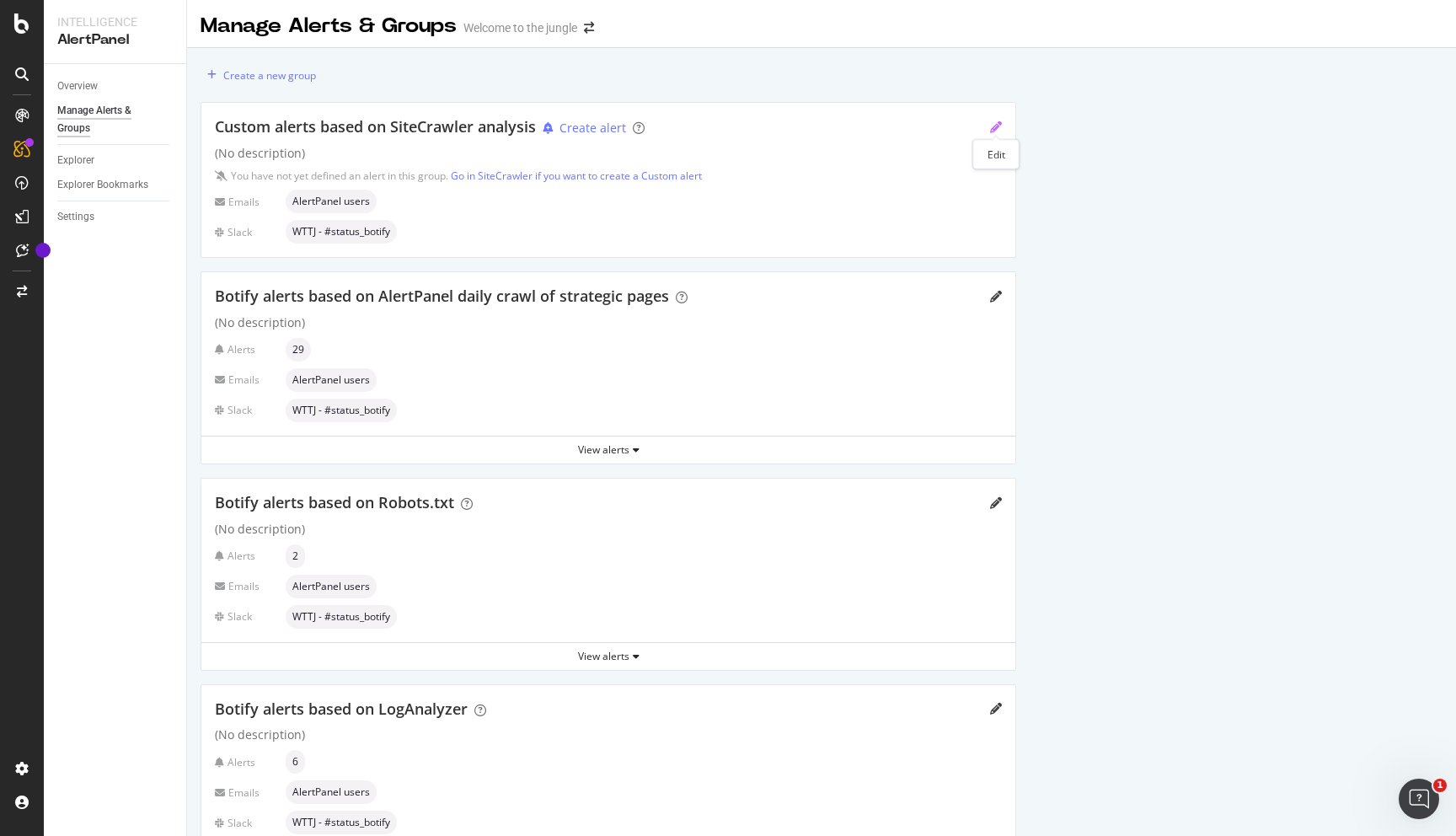
click at [1000, 129] on icon "pencil" at bounding box center [996, 127] width 12 height 12
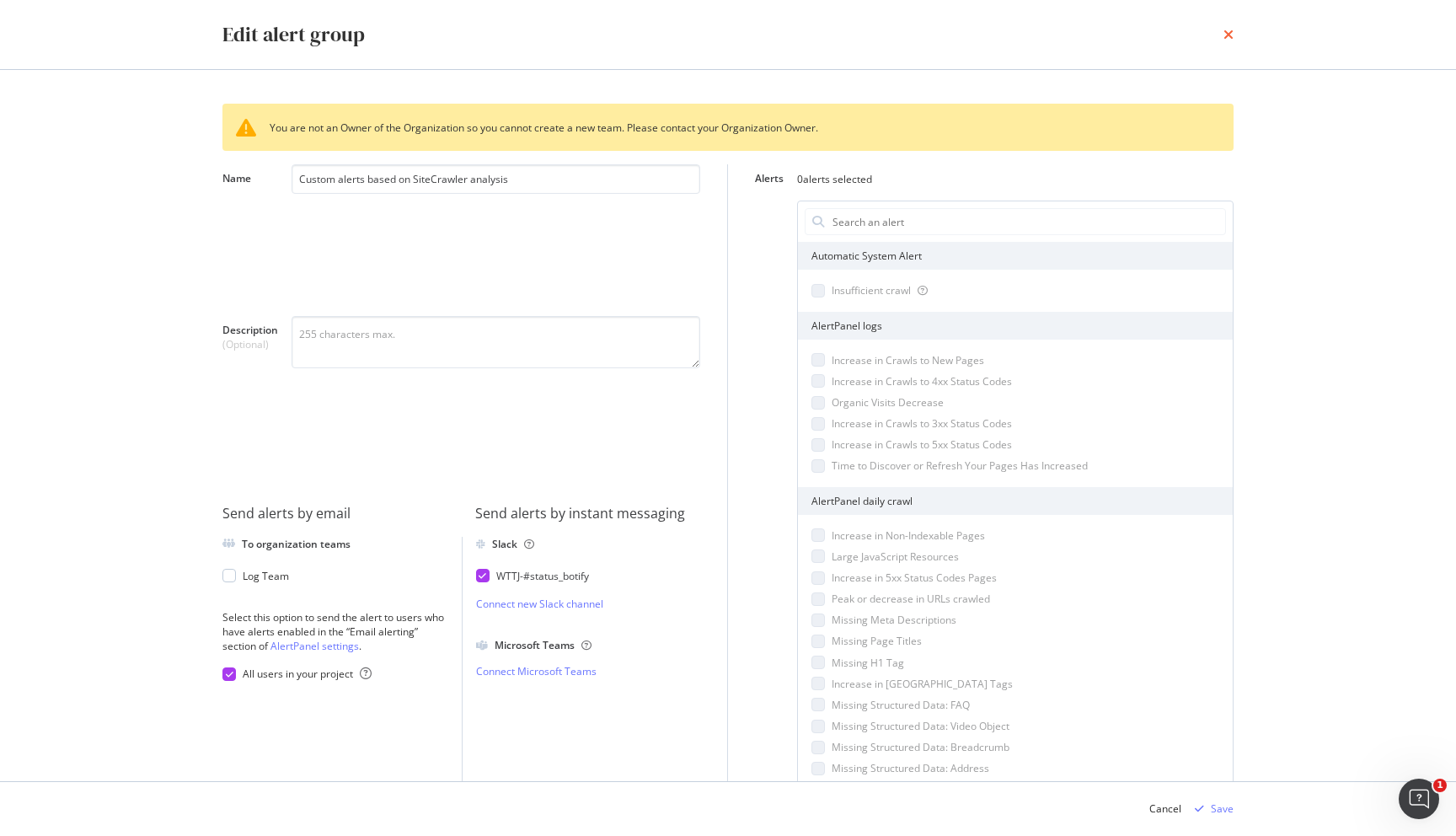
click at [1225, 39] on icon "times" at bounding box center [1228, 34] width 10 height 14
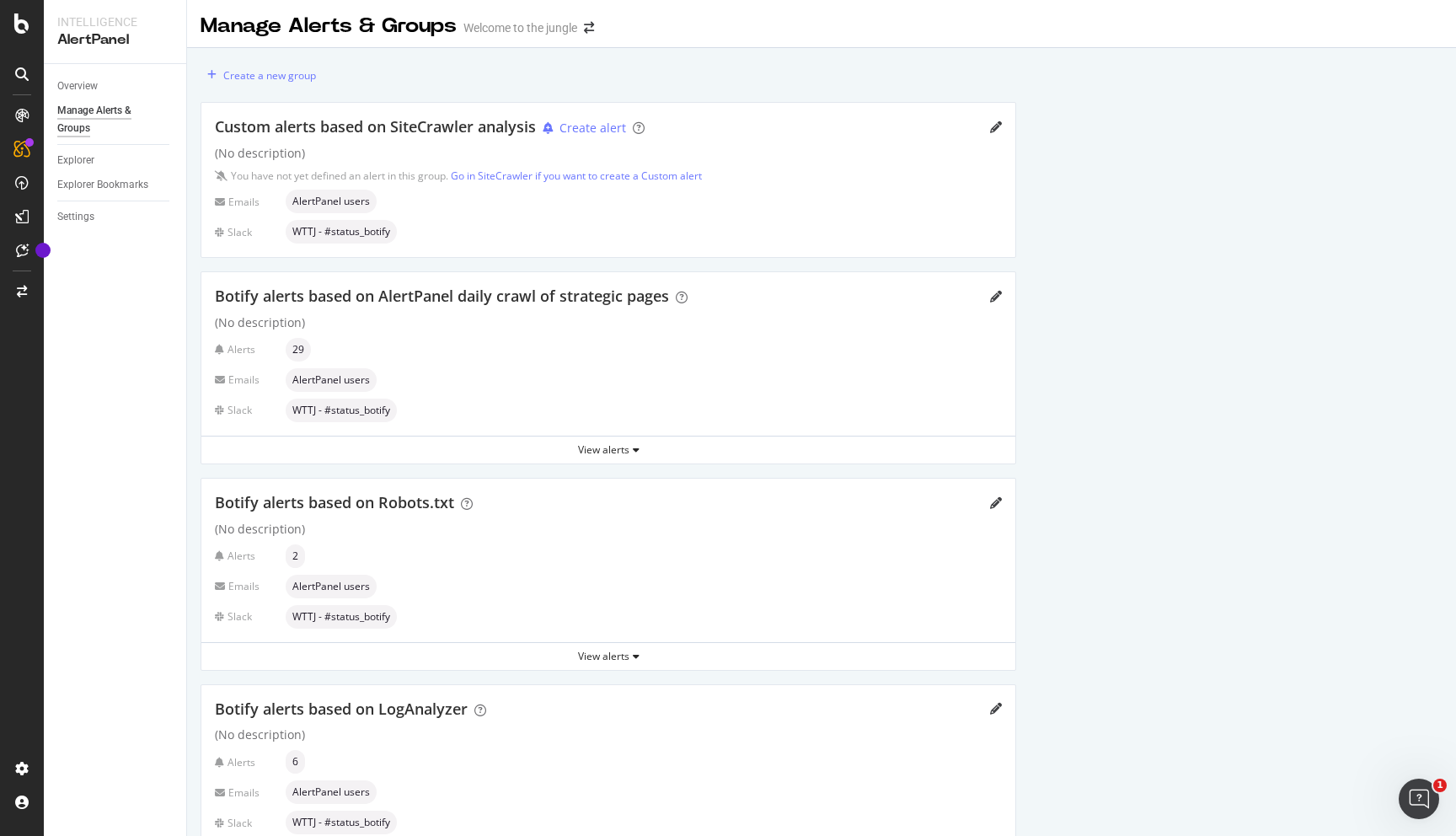
click at [1394, 331] on div "Create a new group Custom alerts based on SiteCrawler analysis Create alert (No…" at bounding box center [822, 476] width 1270 height 855
